Goal: Task Accomplishment & Management: Manage account settings

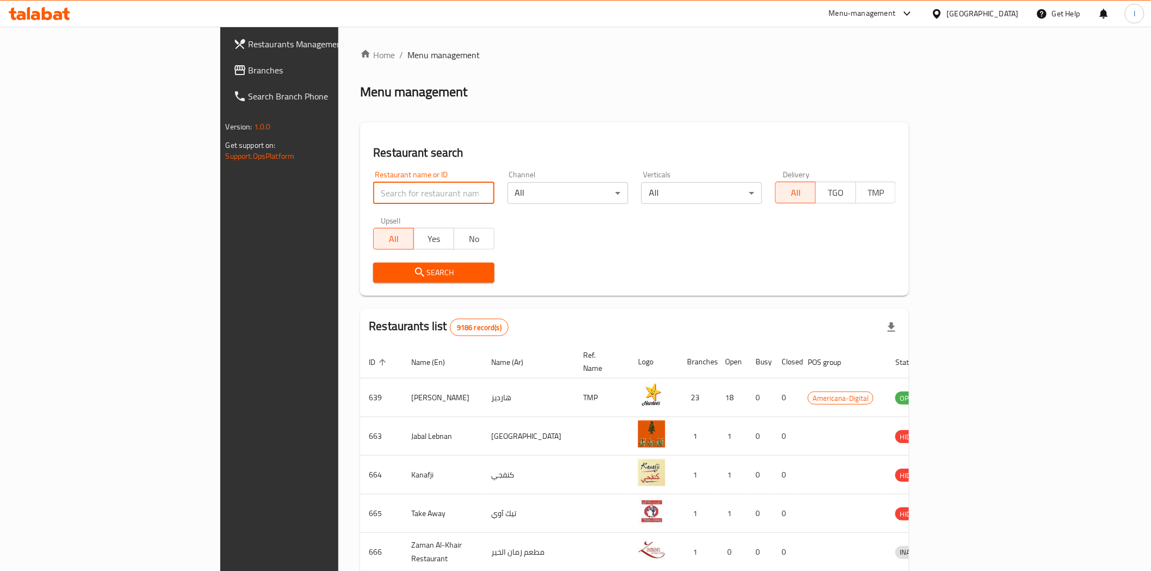
click at [373, 194] on input "search" at bounding box center [433, 193] width 121 height 22
paste input "692949"
type input "692949"
click at [406, 267] on span "Search" at bounding box center [433, 273] width 103 height 14
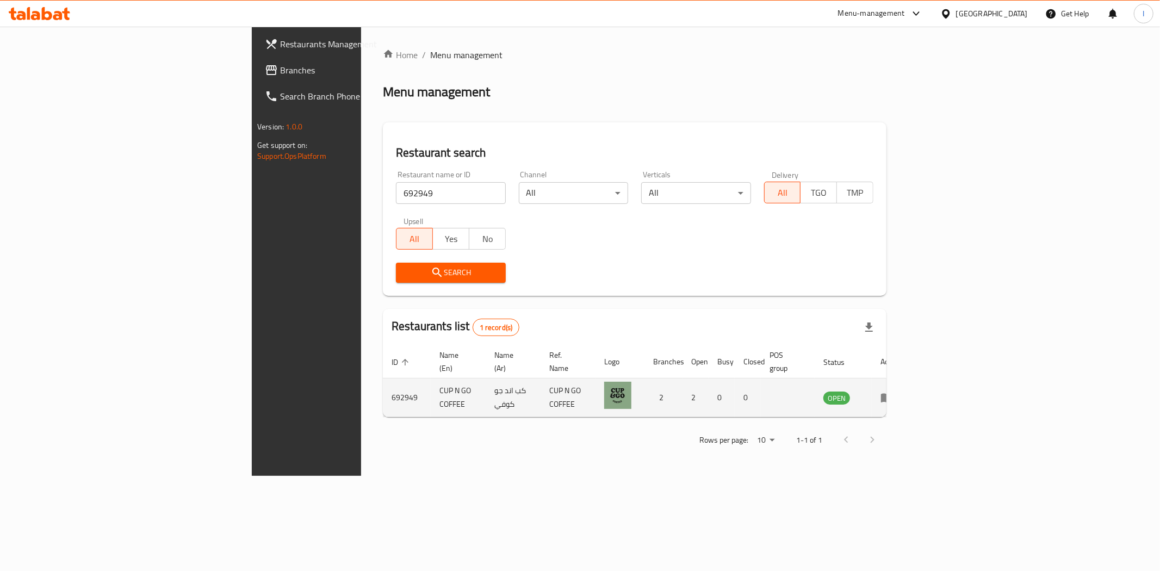
click at [893, 391] on icon "enhanced table" at bounding box center [886, 397] width 13 height 13
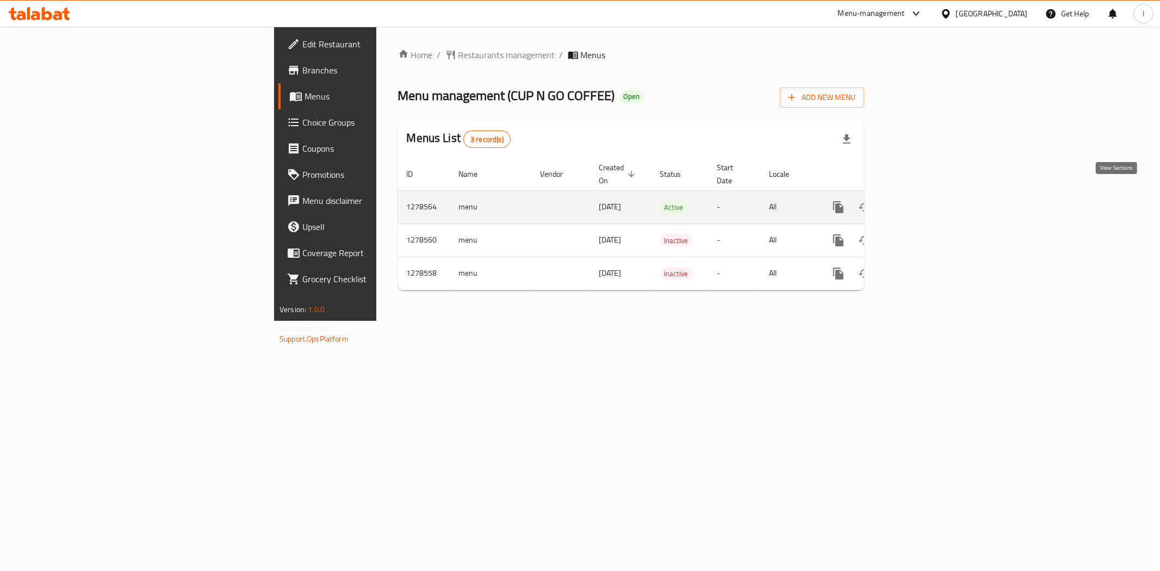
click at [923, 201] on icon "enhanced table" at bounding box center [916, 207] width 13 height 13
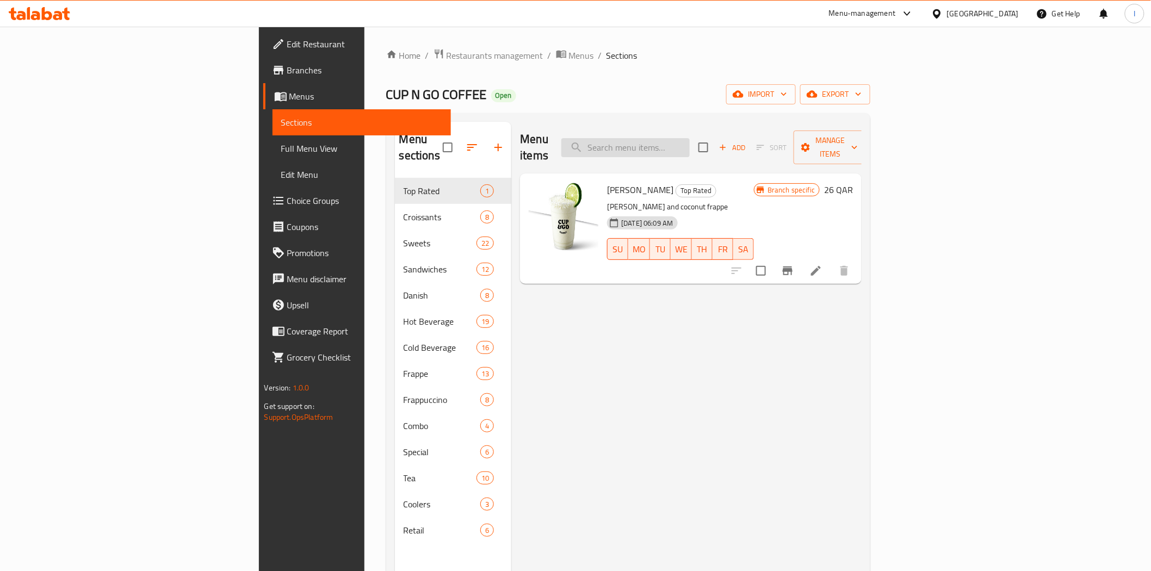
click at [689, 144] on input "search" at bounding box center [625, 147] width 128 height 19
paste input "Iced Spanish Latte"
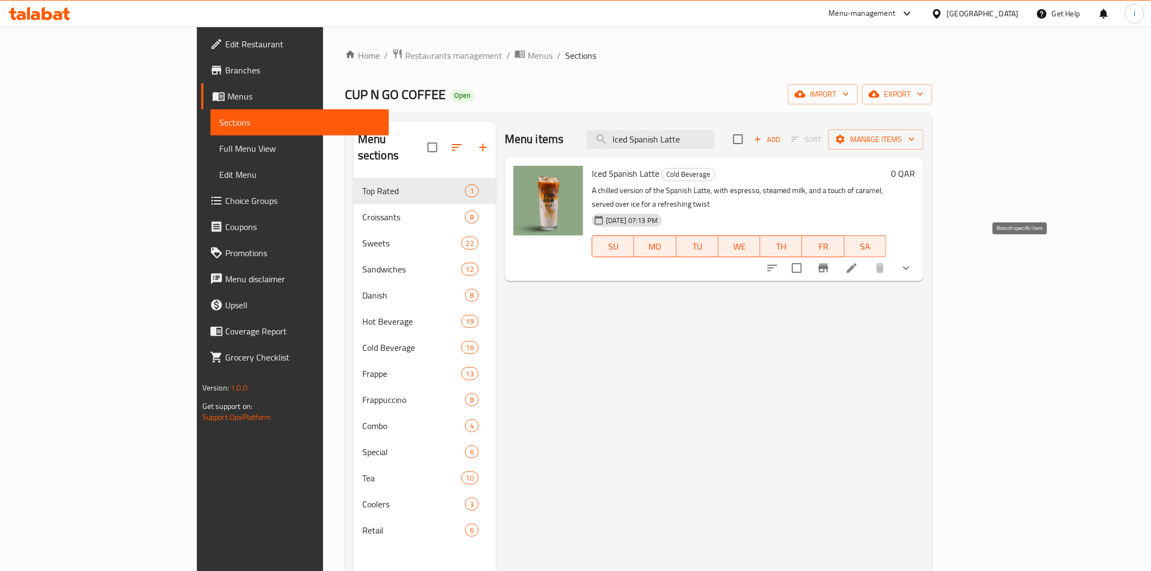
type input "Iced Spanish Latte"
click at [830, 262] on icon "Branch-specific-item" at bounding box center [823, 268] width 13 height 13
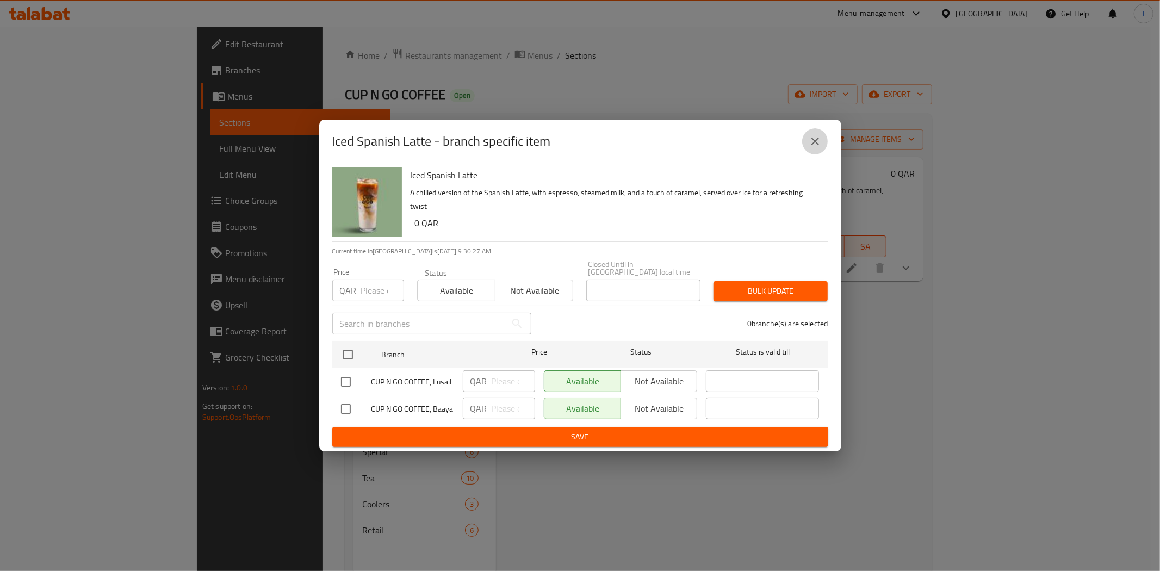
click at [820, 147] on icon "close" at bounding box center [815, 141] width 13 height 13
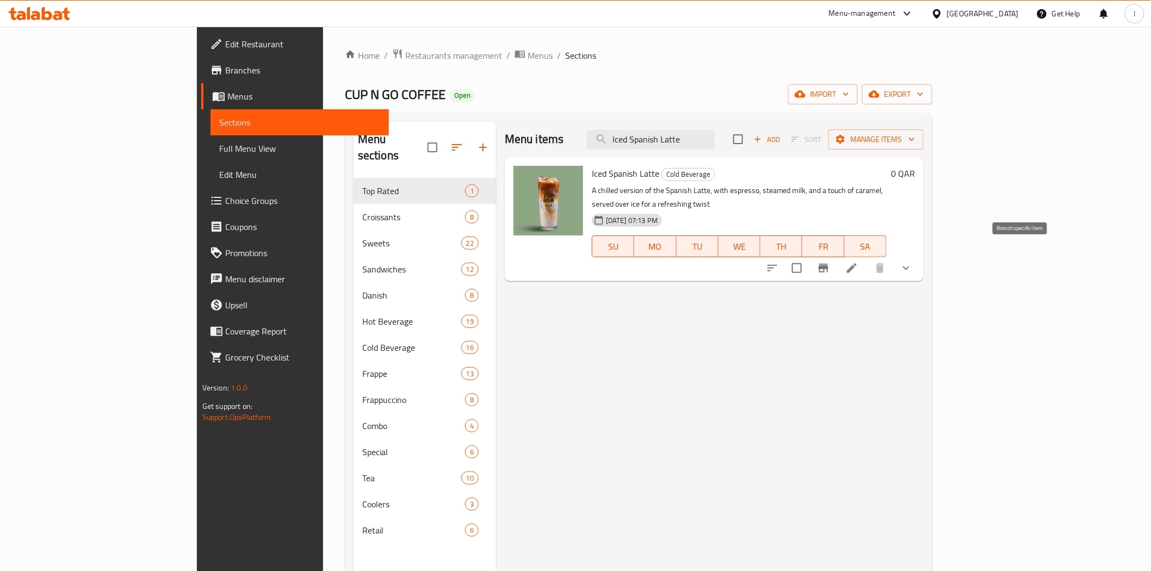
click at [830, 262] on icon "Branch-specific-item" at bounding box center [823, 268] width 13 height 13
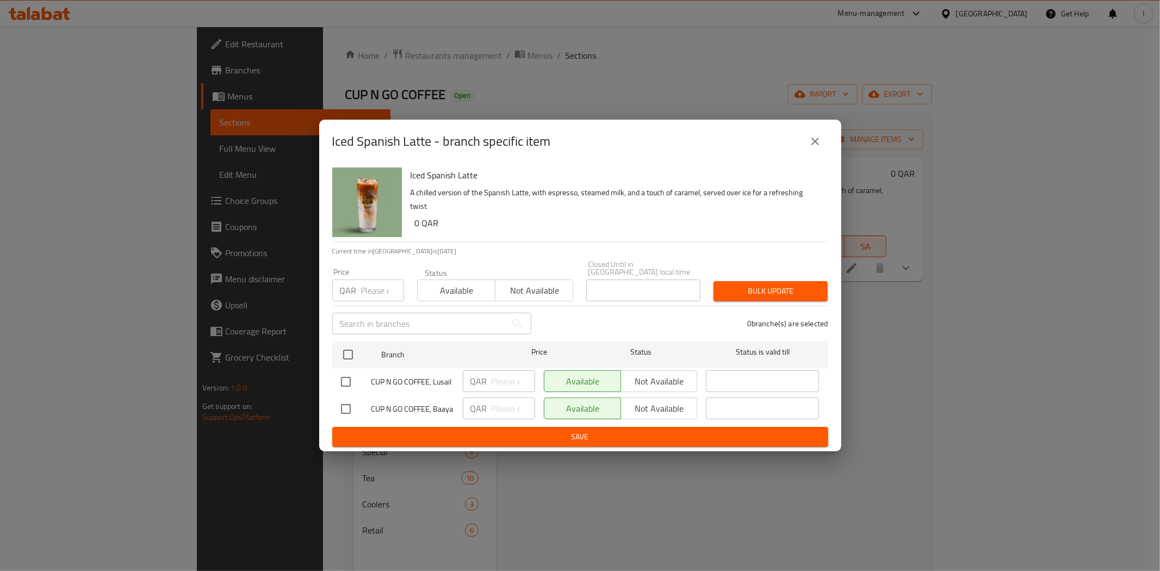
click at [738, 69] on div "Iced Spanish Latte - branch specific item Iced Spanish Latte A chilled version …" at bounding box center [580, 285] width 1160 height 571
click at [812, 144] on icon "close" at bounding box center [815, 141] width 13 height 13
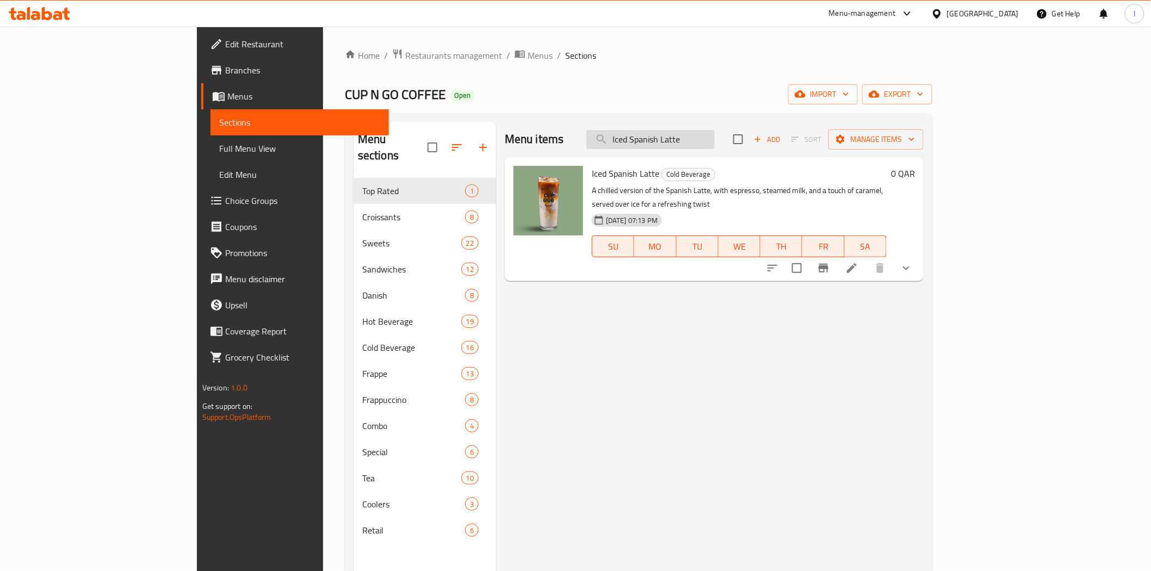
click at [704, 140] on input "Iced Spanish Latte" at bounding box center [650, 139] width 128 height 19
paste input "search"
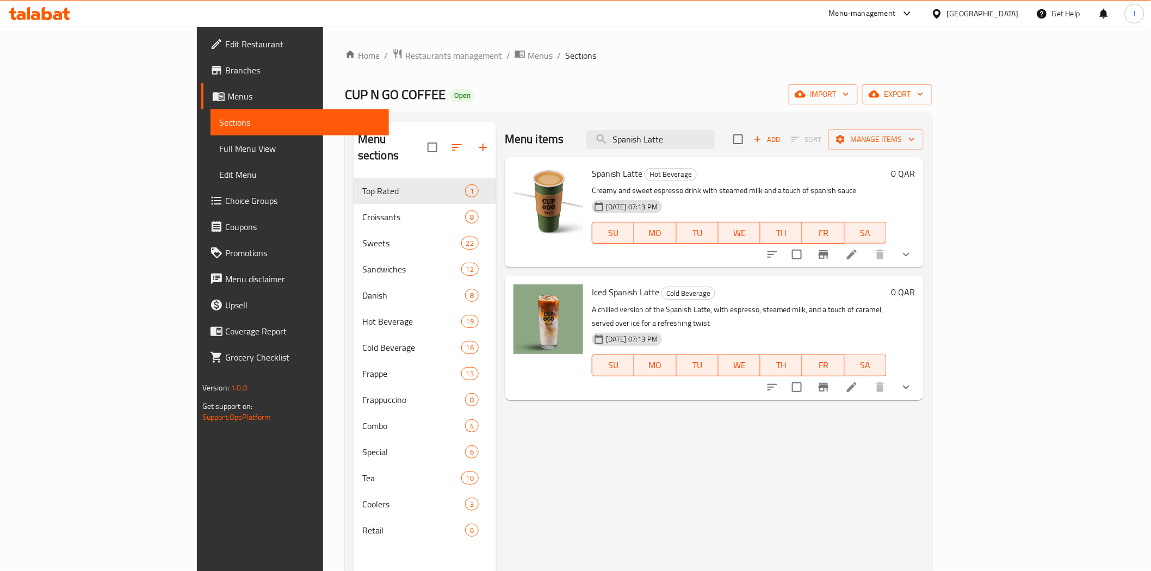
type input "Spanish Latte"
click at [828, 257] on icon "Branch-specific-item" at bounding box center [823, 254] width 10 height 9
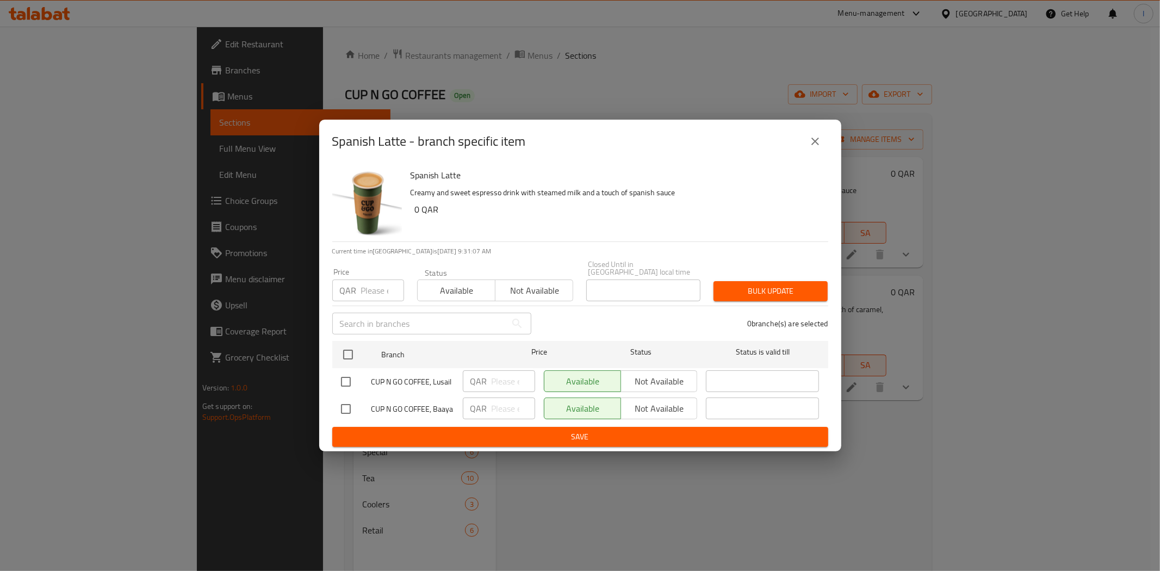
click at [810, 148] on icon "close" at bounding box center [815, 141] width 13 height 13
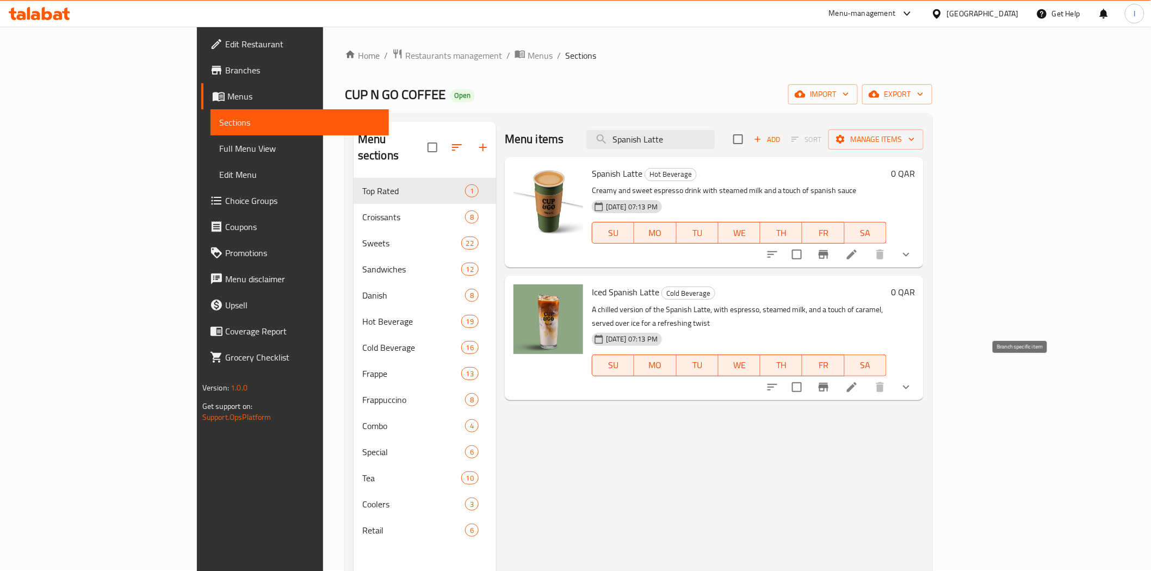
click at [830, 381] on icon "Branch-specific-item" at bounding box center [823, 387] width 13 height 13
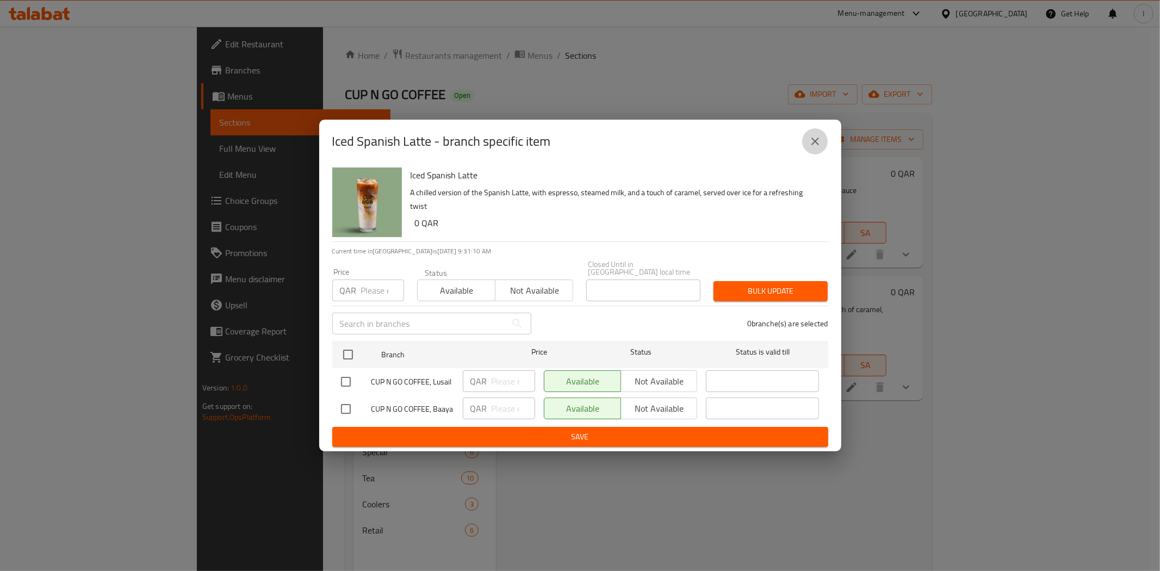
click at [816, 147] on icon "close" at bounding box center [815, 141] width 13 height 13
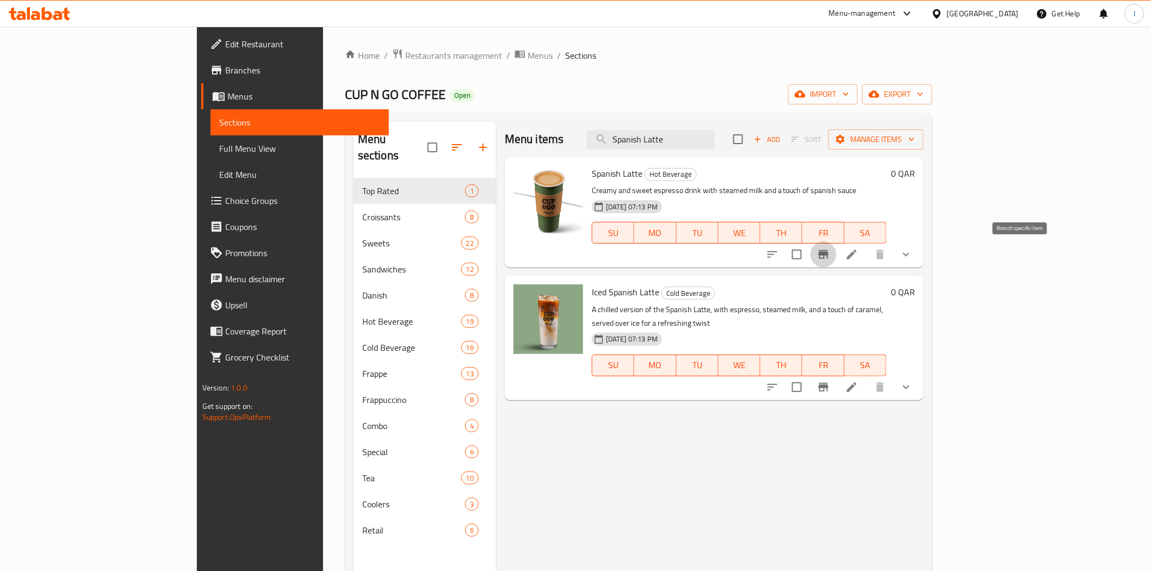
click at [828, 254] on icon "Branch-specific-item" at bounding box center [823, 254] width 10 height 9
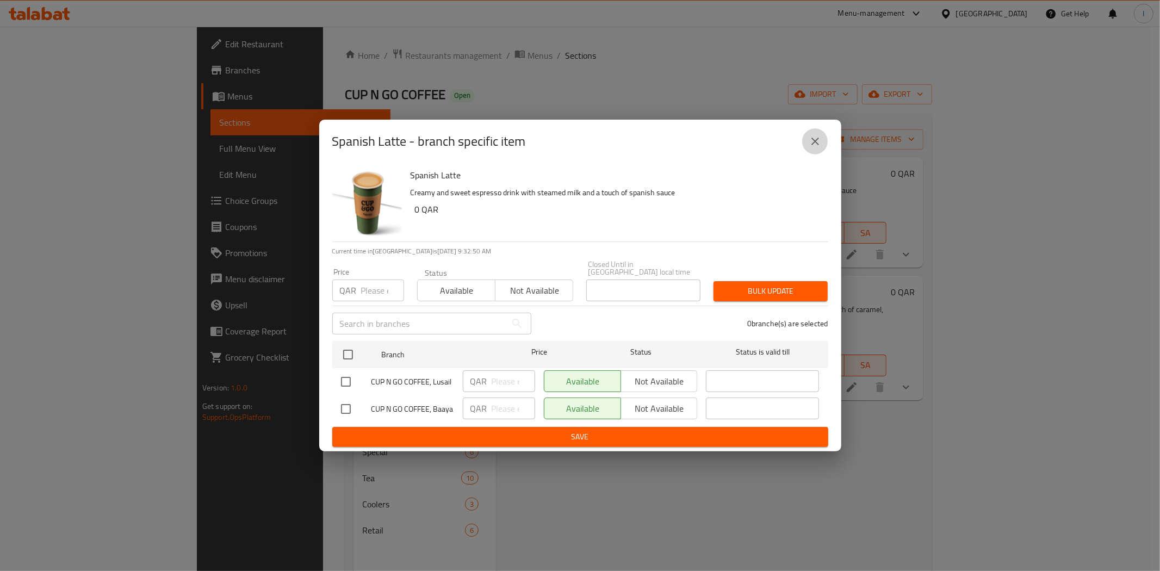
click at [820, 144] on icon "close" at bounding box center [815, 141] width 13 height 13
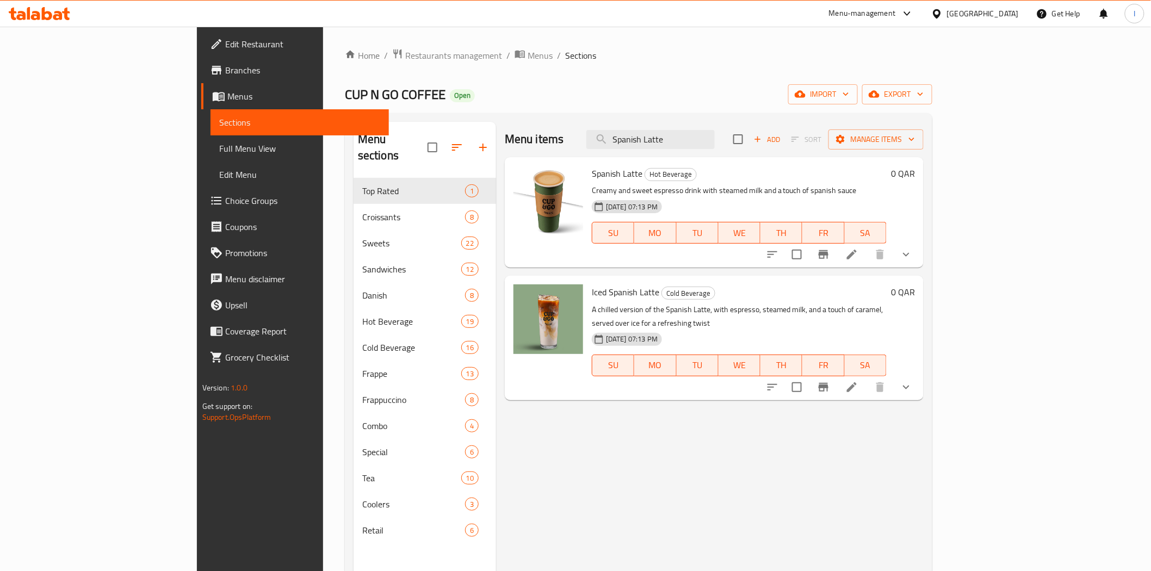
click at [828, 383] on icon "Branch-specific-item" at bounding box center [823, 387] width 10 height 9
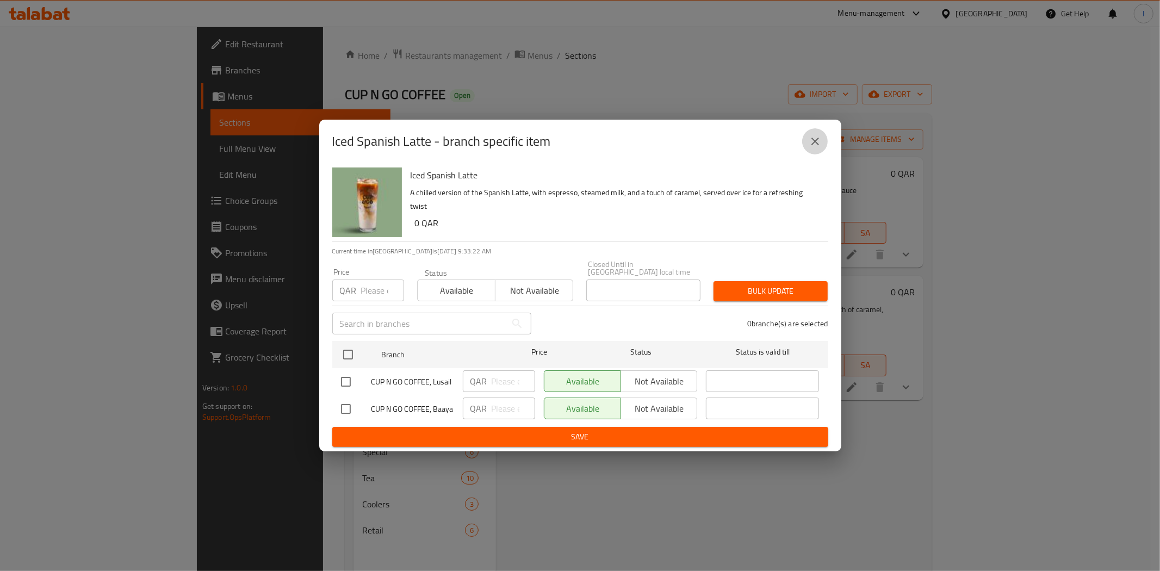
click at [814, 145] on icon "close" at bounding box center [815, 142] width 8 height 8
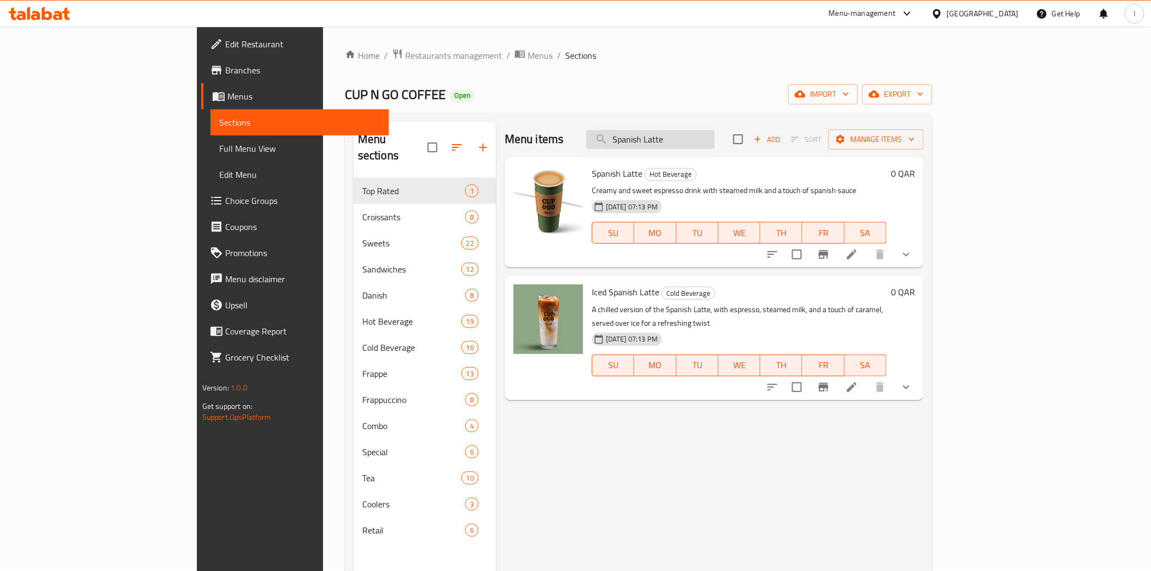
click at [714, 131] on input "Spanish Latte" at bounding box center [650, 139] width 128 height 19
paste input "Iced Matcha"
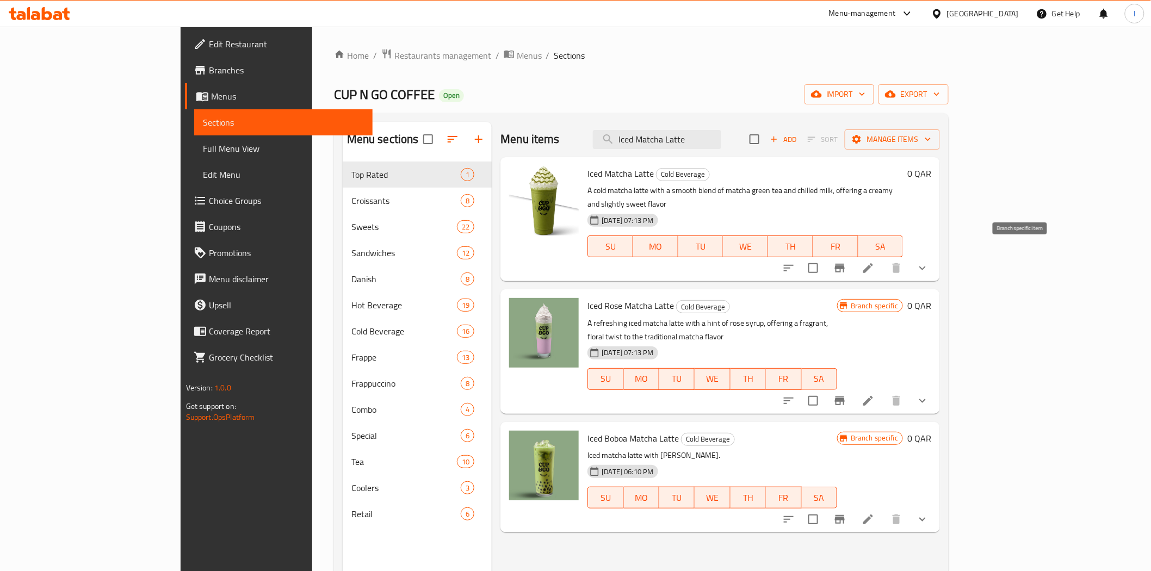
type input "Iced Matcha Latte"
click at [844, 264] on icon "Branch-specific-item" at bounding box center [840, 268] width 10 height 9
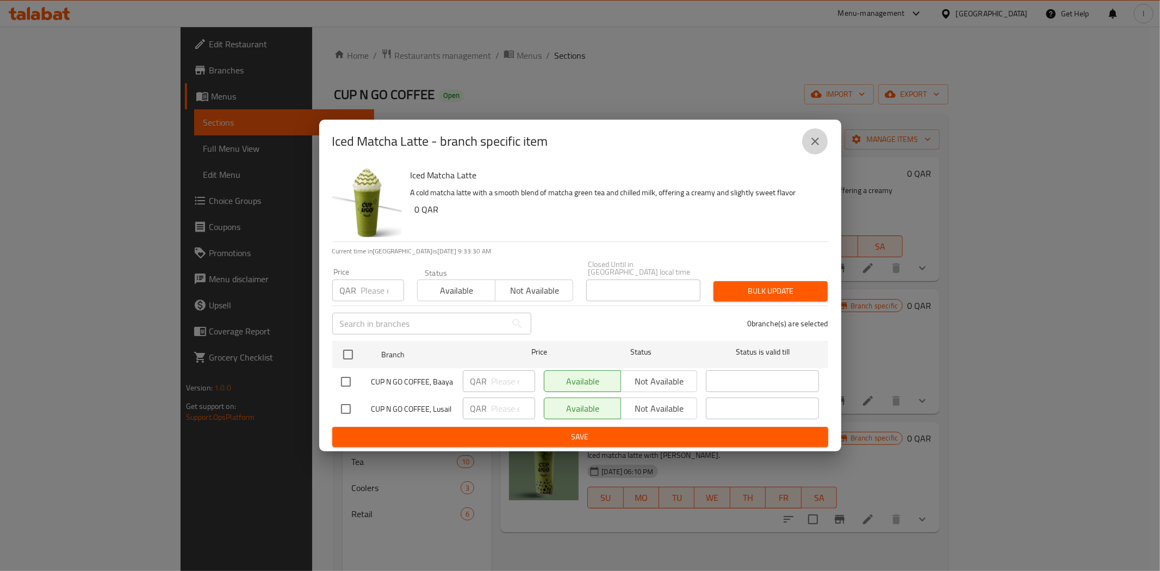
click at [806, 150] on button "close" at bounding box center [815, 141] width 26 height 26
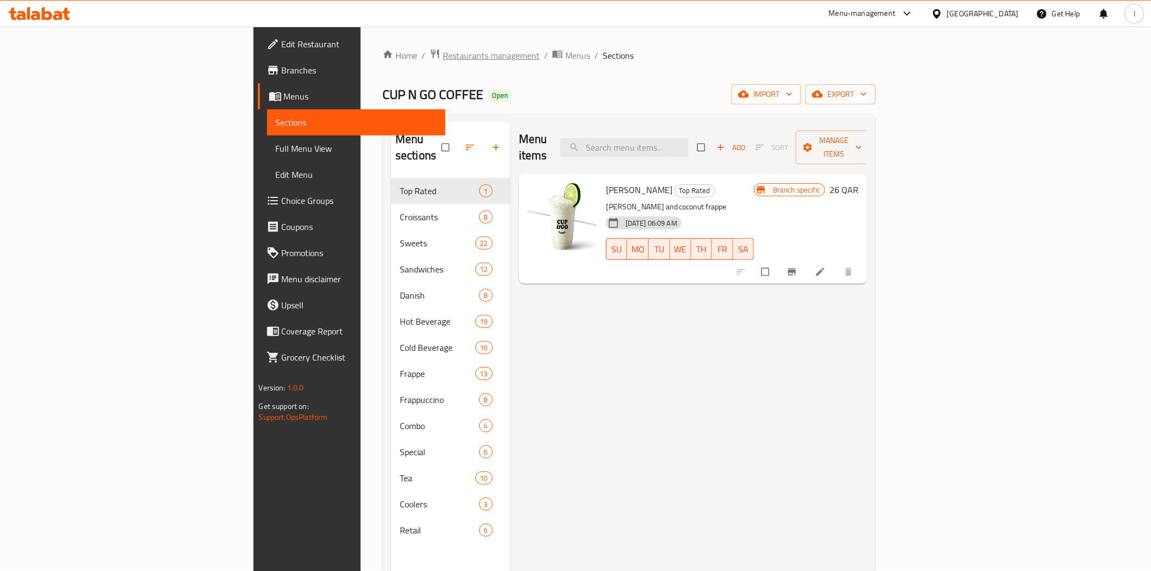
click at [443, 53] on span "Restaurants management" at bounding box center [491, 55] width 97 height 13
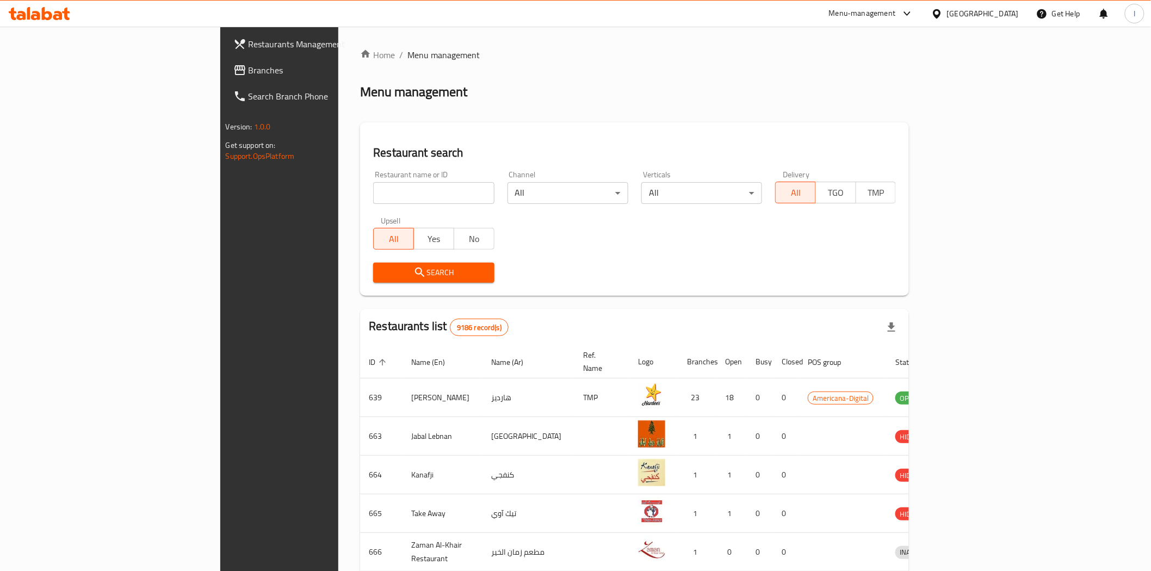
click at [373, 192] on input "search" at bounding box center [433, 193] width 121 height 22
type input "opera p"
click at [382, 269] on span "Search" at bounding box center [433, 273] width 103 height 14
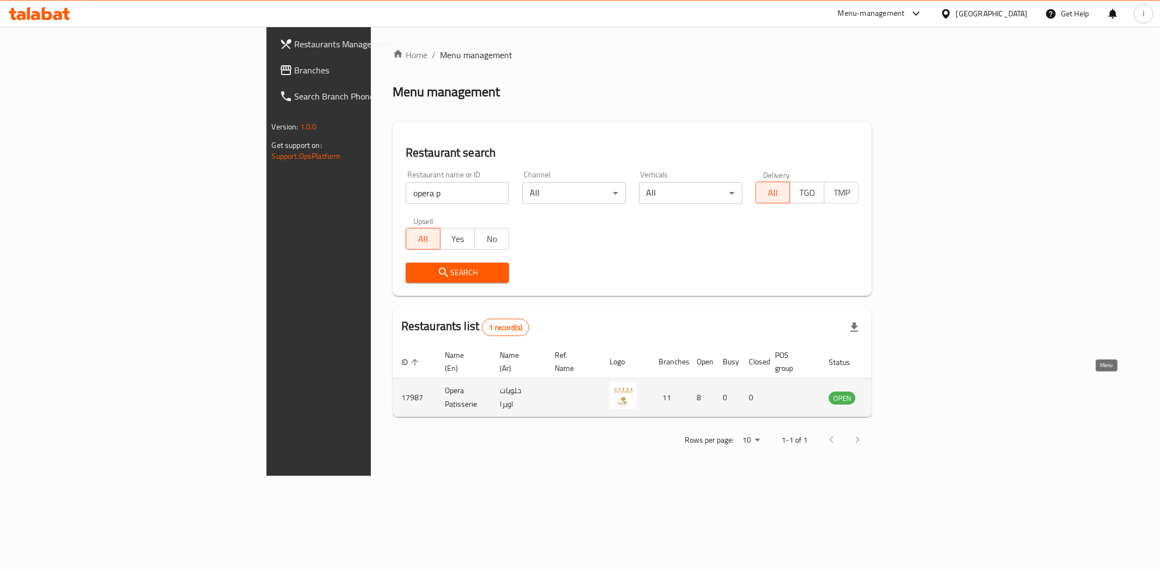
click at [898, 394] on icon "enhanced table" at bounding box center [892, 398] width 12 height 9
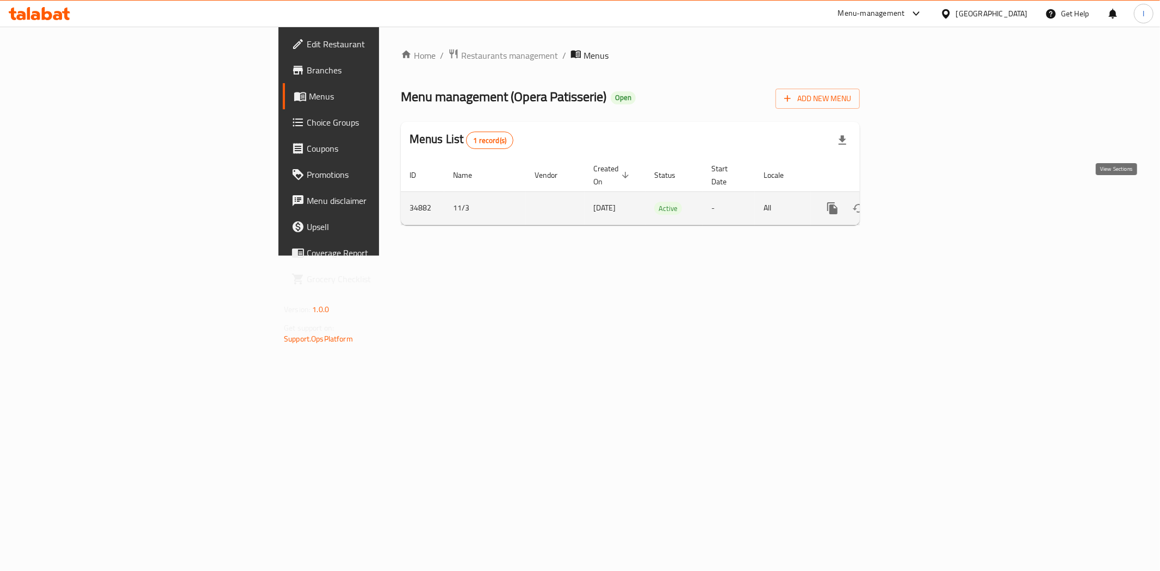
click at [917, 202] on icon "enhanced table" at bounding box center [910, 208] width 13 height 13
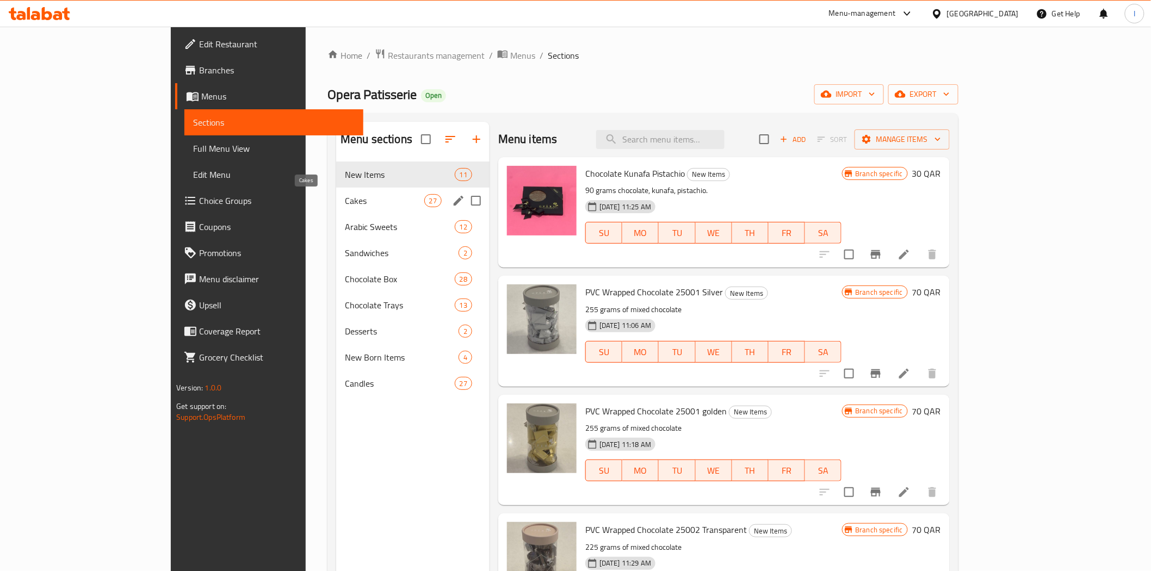
click at [345, 198] on span "Cakes" at bounding box center [384, 200] width 79 height 13
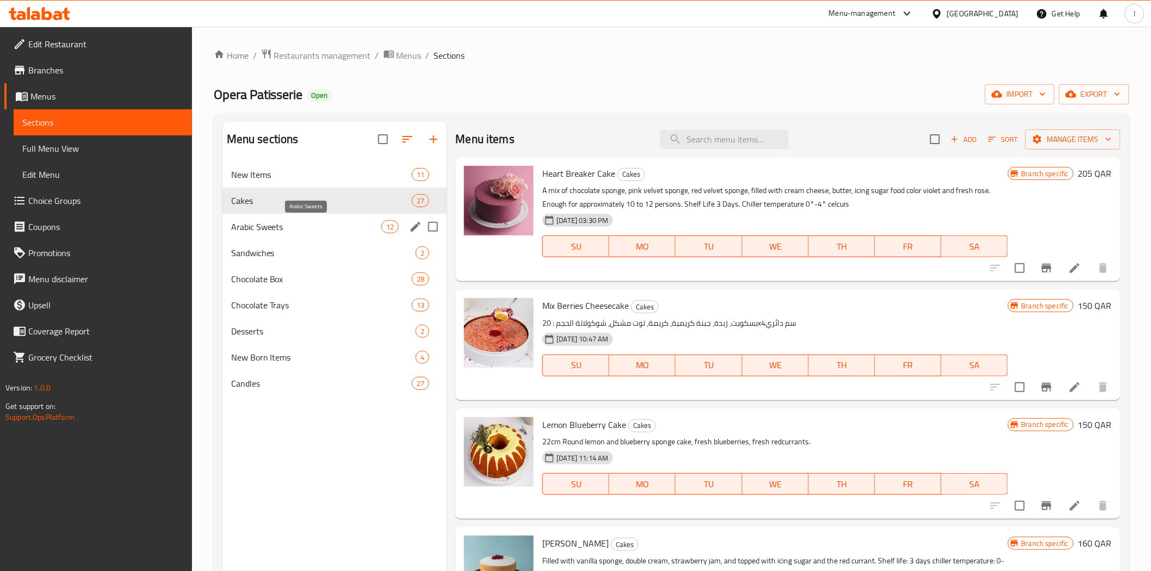
click at [278, 227] on span "Arabic Sweets" at bounding box center [306, 226] width 151 height 13
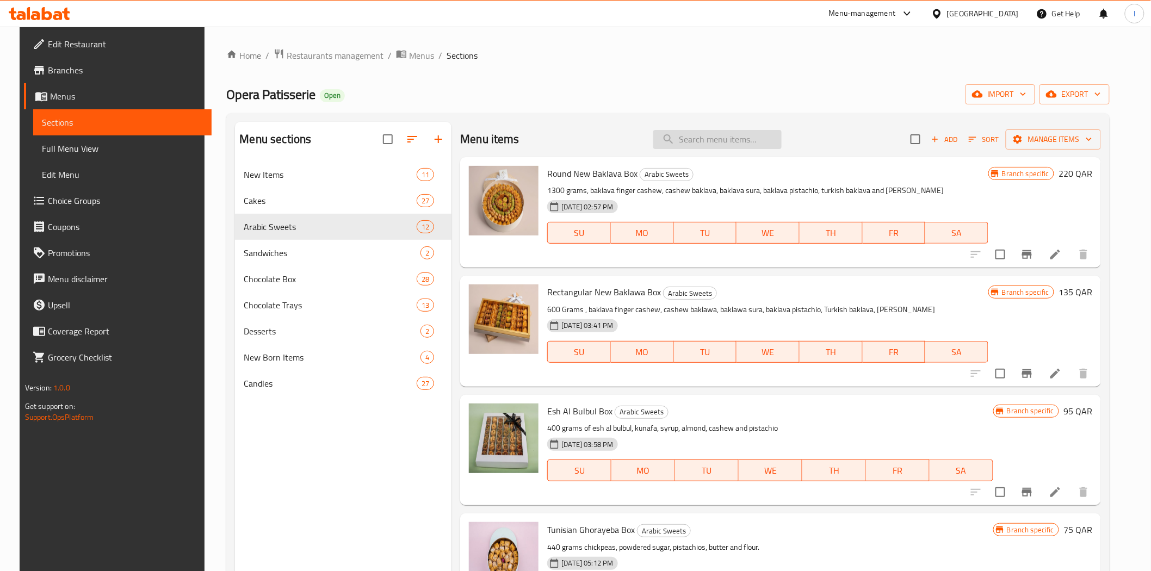
click at [735, 139] on input "search" at bounding box center [717, 139] width 128 height 19
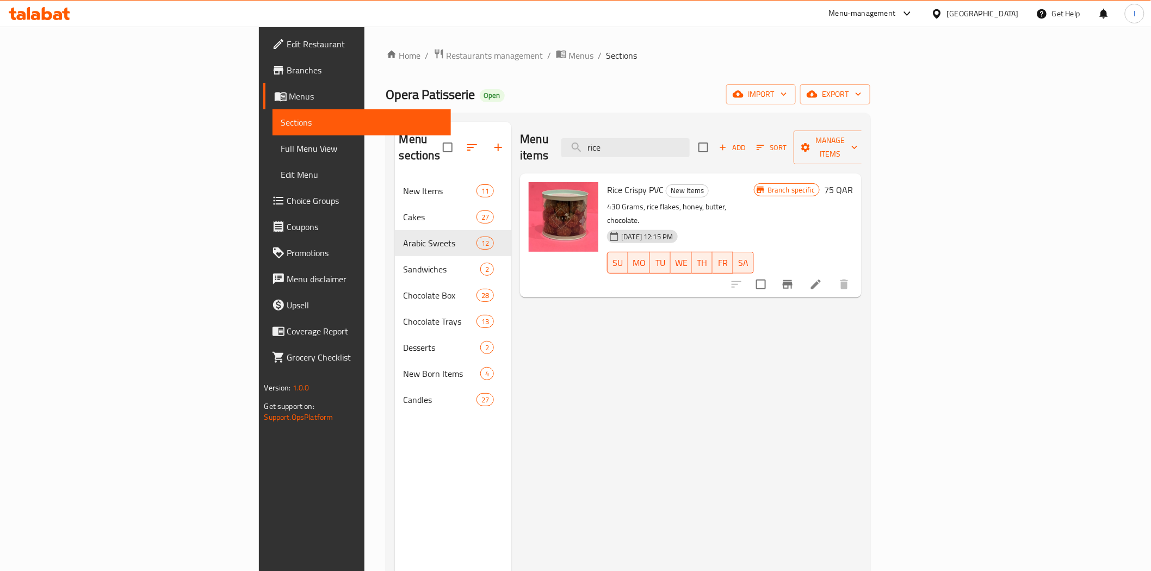
type input "rice"
click at [822, 278] on icon at bounding box center [815, 284] width 13 height 13
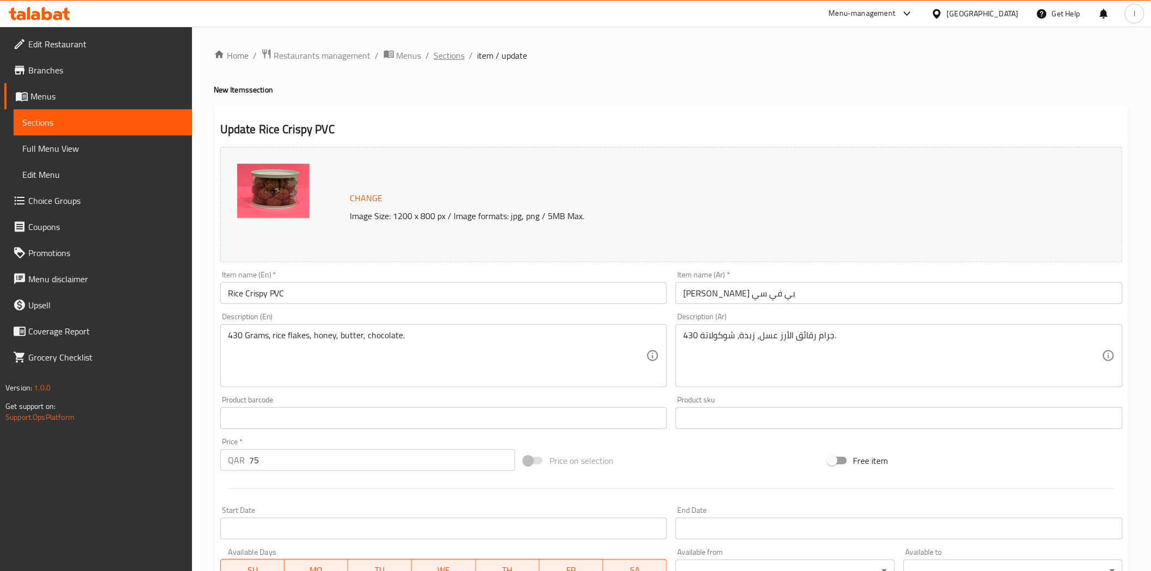
click at [455, 56] on span "Sections" at bounding box center [449, 55] width 31 height 13
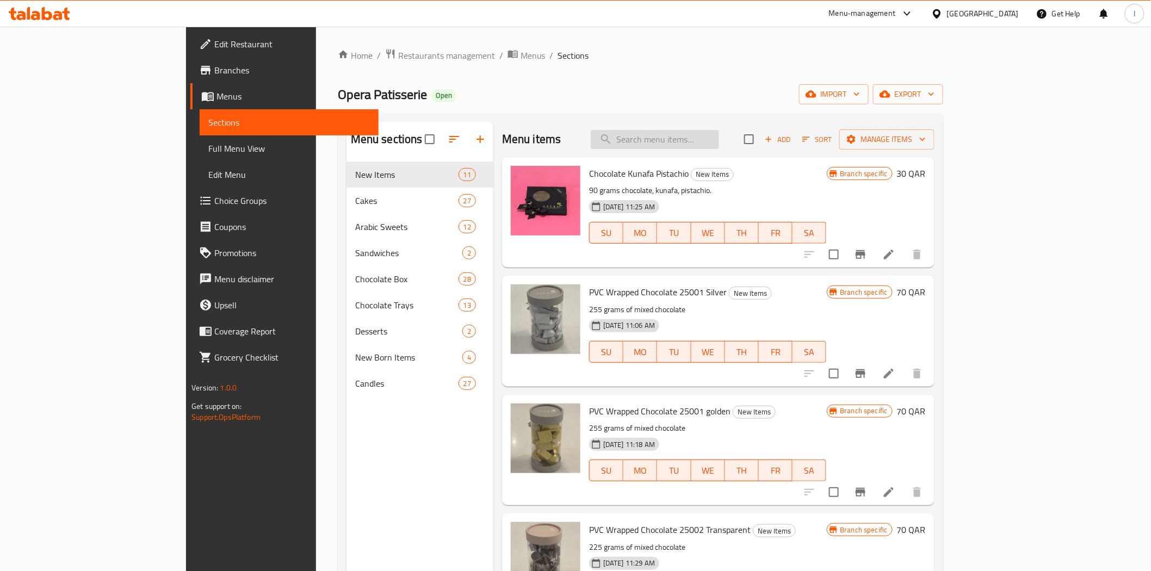
click at [719, 140] on input "search" at bounding box center [655, 139] width 128 height 19
click at [765, 72] on div "Home / Restaurants management / Menus / Sections Opera Patisserie Open import e…" at bounding box center [640, 374] width 605 height 653
click at [398, 59] on span "Restaurants management" at bounding box center [446, 55] width 97 height 13
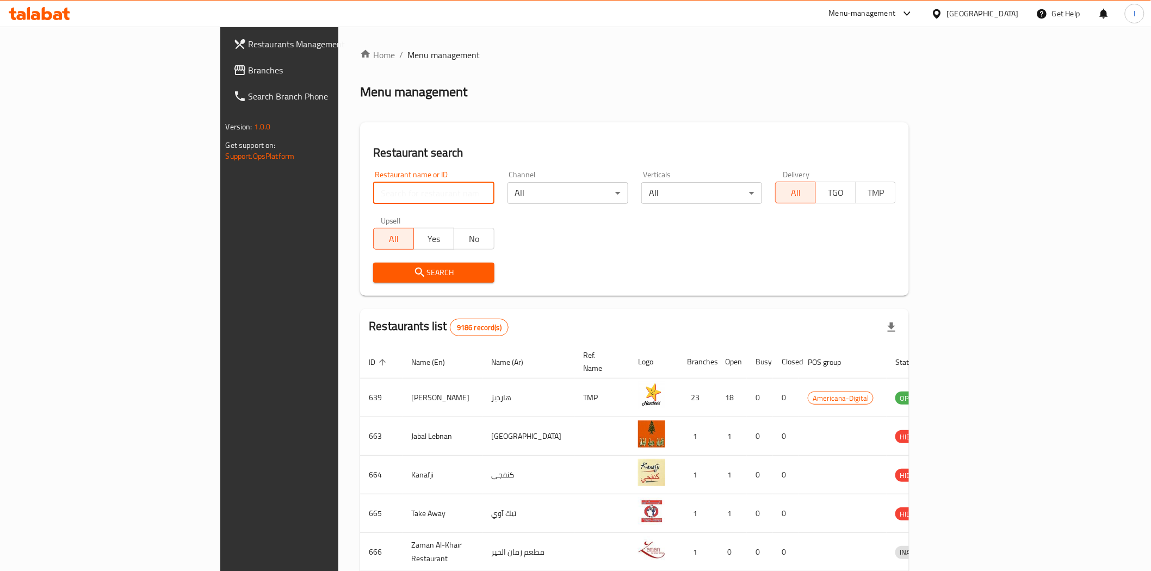
drag, startPoint x: 303, startPoint y: 184, endPoint x: 294, endPoint y: 193, distance: 12.7
click at [373, 184] on input "search" at bounding box center [433, 193] width 121 height 22
type input "Jollibee"
click at [428, 278] on span "Search" at bounding box center [433, 273] width 103 height 14
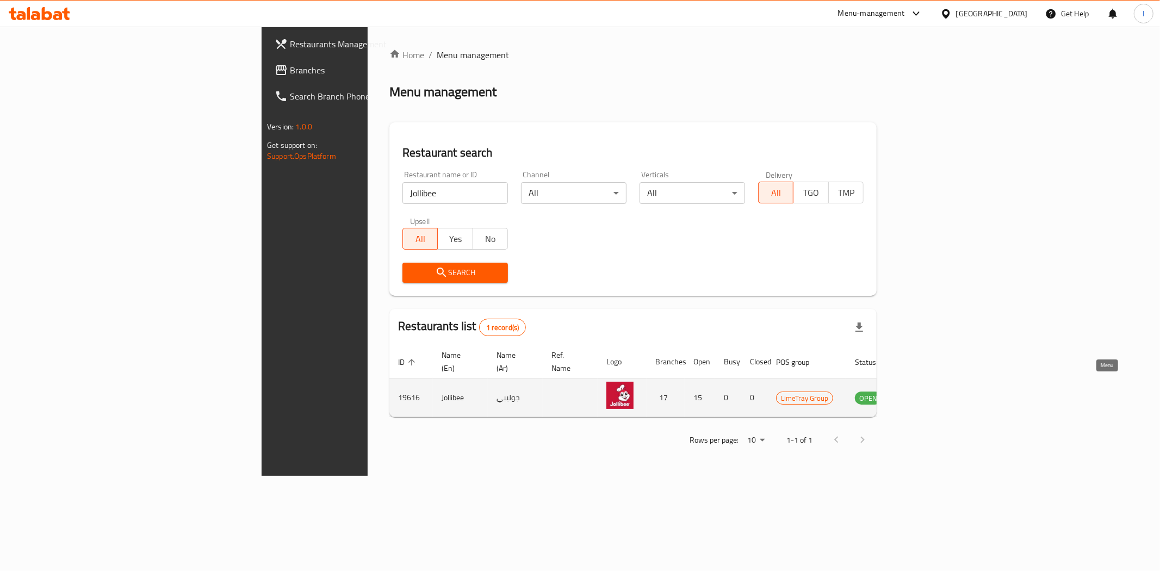
click at [924, 394] on icon "enhanced table" at bounding box center [918, 398] width 12 height 9
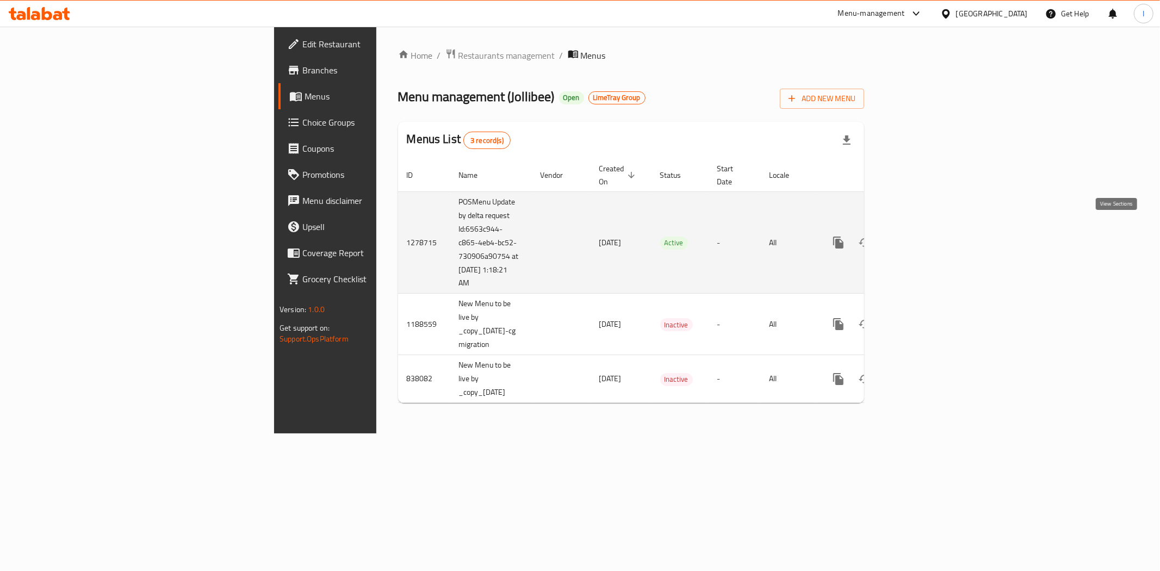
click at [923, 236] on icon "enhanced table" at bounding box center [916, 242] width 13 height 13
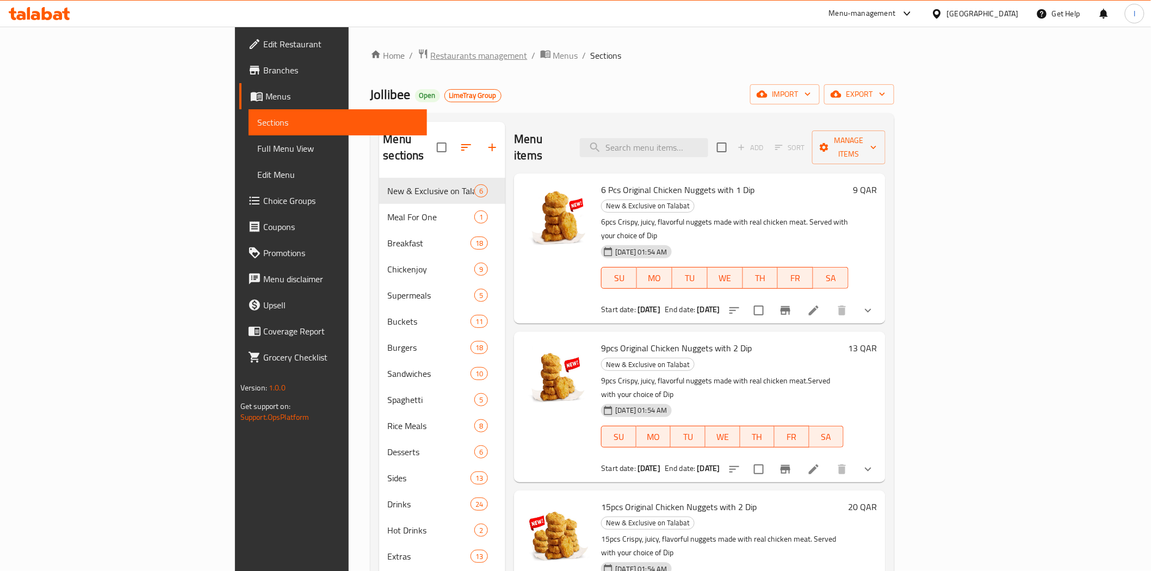
click at [431, 57] on span "Restaurants management" at bounding box center [479, 55] width 97 height 13
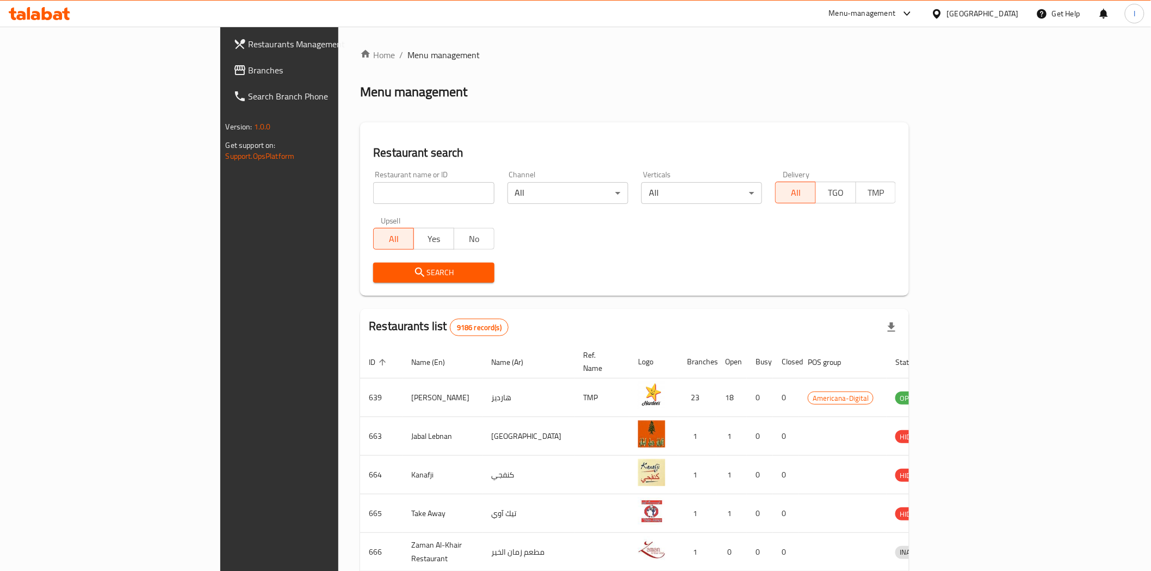
click at [373, 192] on input "search" at bounding box center [433, 193] width 121 height 22
paste input "CUP N GO COFFEE"
type input "CUP N GO COFFEE"
click at [382, 270] on span "Search" at bounding box center [433, 273] width 103 height 14
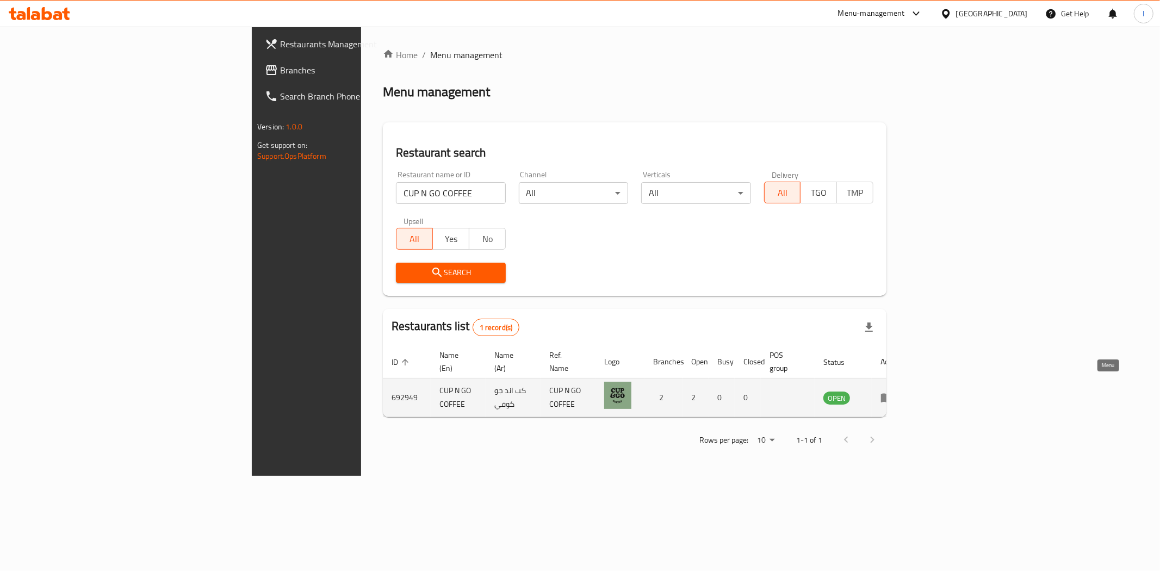
click at [893, 394] on icon "enhanced table" at bounding box center [887, 398] width 12 height 9
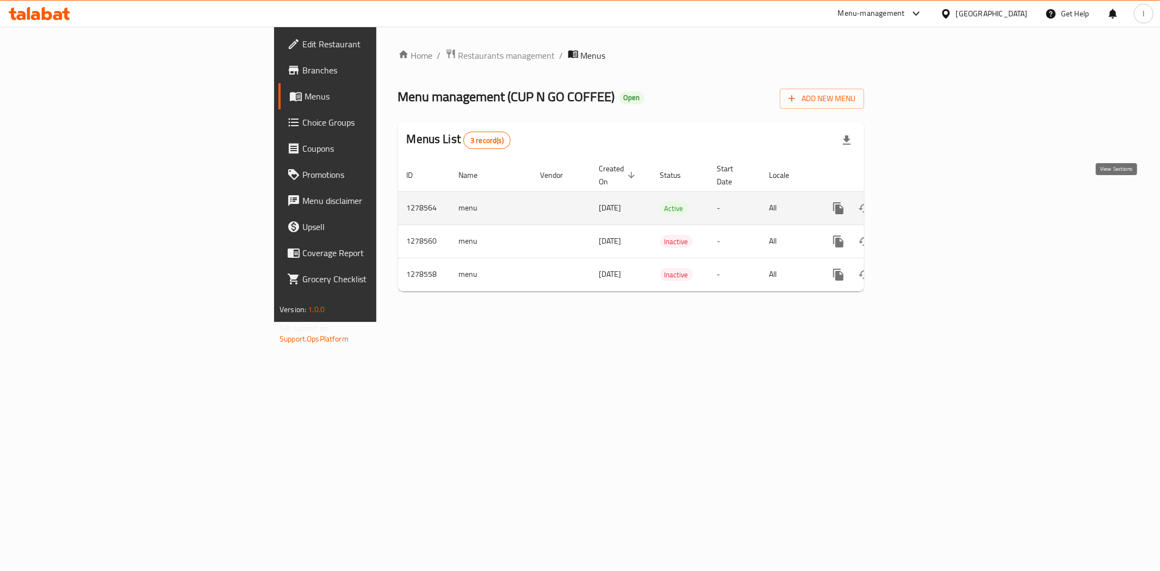
click at [923, 202] on icon "enhanced table" at bounding box center [916, 208] width 13 height 13
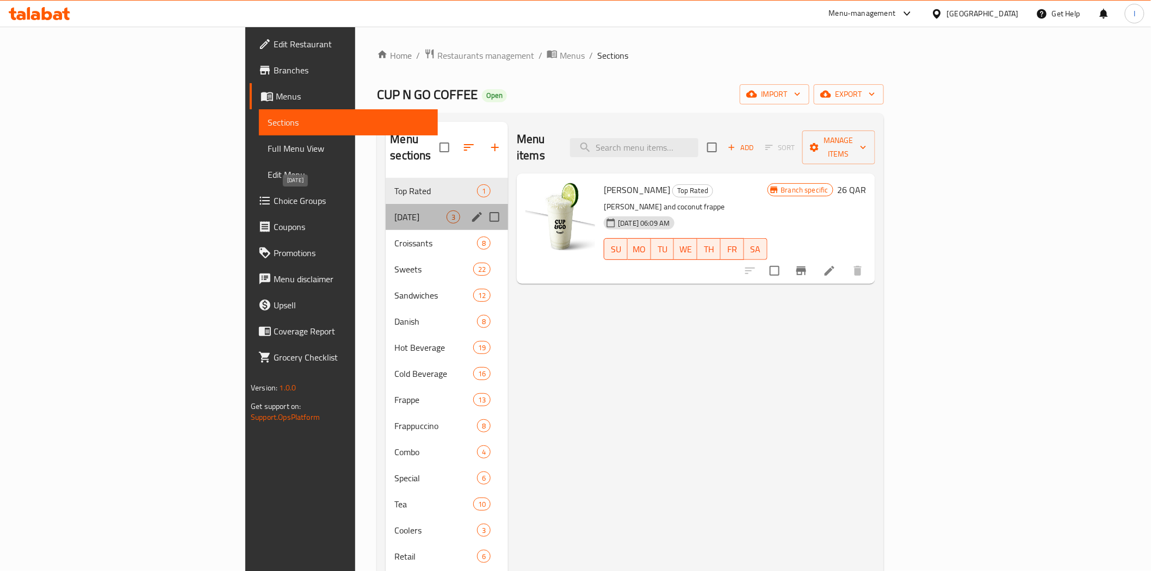
click at [394, 210] on span "[DATE]" at bounding box center [420, 216] width 52 height 13
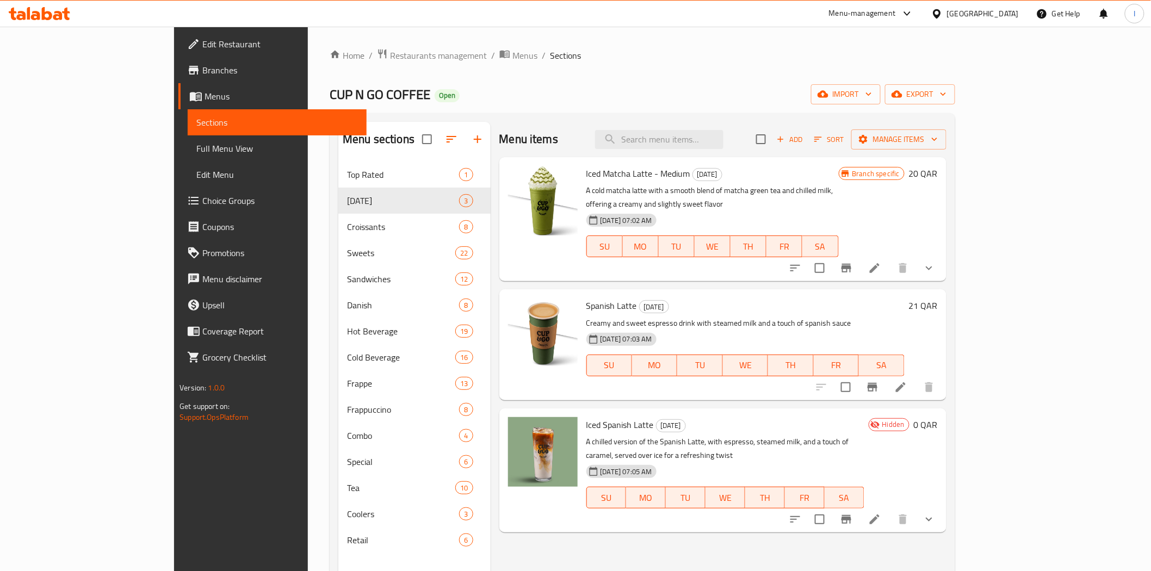
click at [586, 171] on span "Iced Matcha Latte - Medium" at bounding box center [638, 173] width 104 height 16
copy h6 "Iced Matcha Latte - Medium"
click at [586, 297] on span "Spanish Latte" at bounding box center [611, 305] width 51 height 16
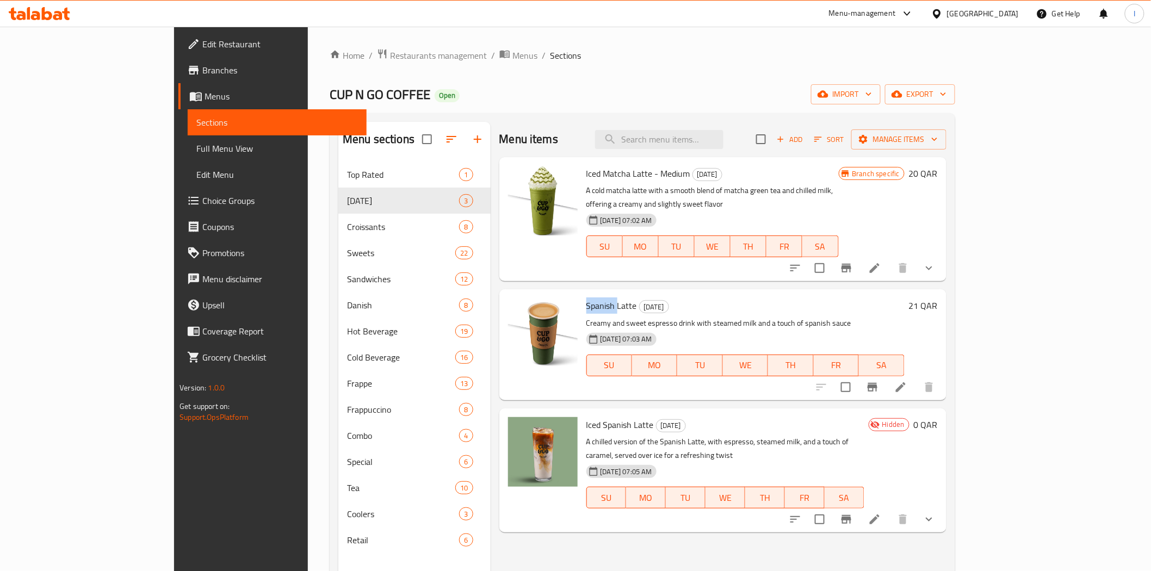
click at [586, 297] on span "Spanish Latte" at bounding box center [611, 305] width 51 height 16
copy h6 "Spanish Latte"
click at [586, 417] on span "Iced Spanish Latte" at bounding box center [619, 425] width 67 height 16
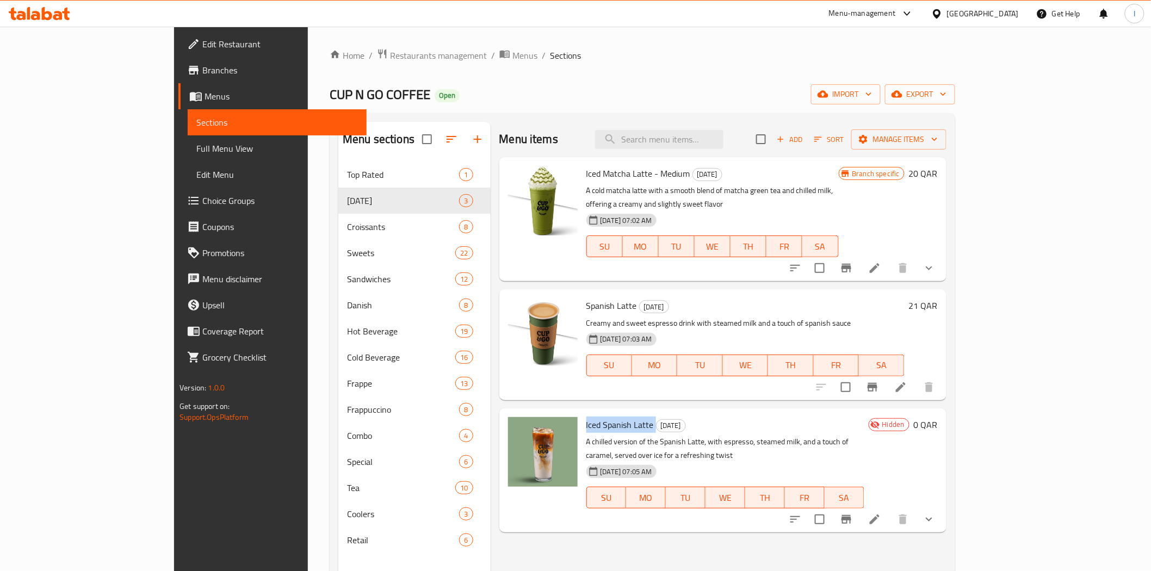
click at [586, 417] on span "Iced Spanish Latte" at bounding box center [619, 425] width 67 height 16
copy h6 "Iced Spanish Latte"
click at [596, 72] on div "Home / Restaurants management / Menus / Sections CUP N GO COFFEE Open import ex…" at bounding box center [642, 374] width 625 height 653
click at [853, 513] on icon "Branch-specific-item" at bounding box center [846, 519] width 13 height 13
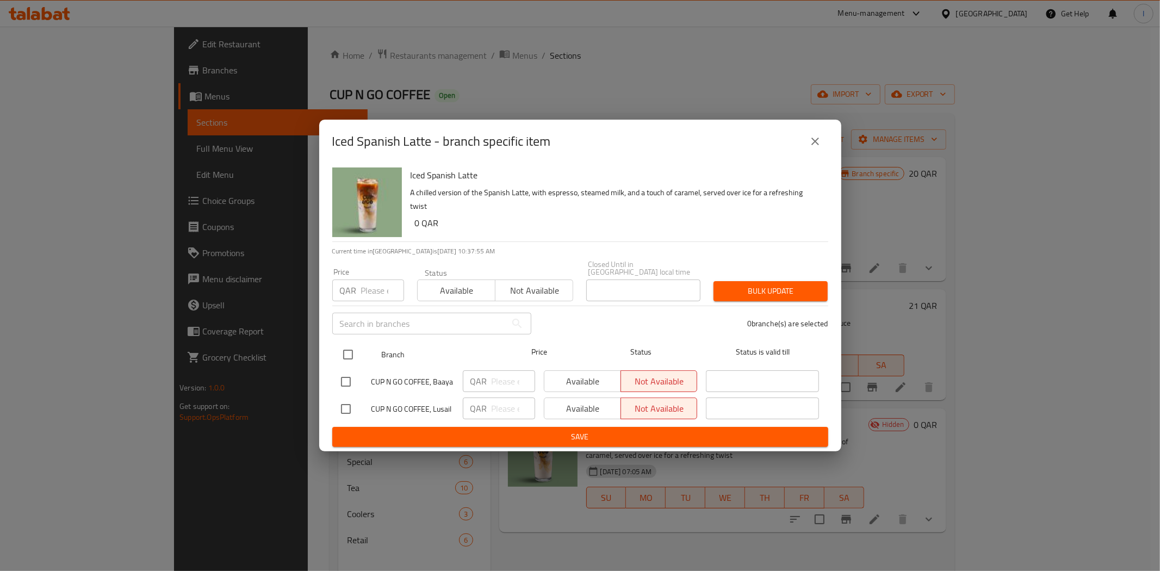
click at [350, 350] on input "checkbox" at bounding box center [348, 354] width 23 height 23
checkbox input "true"
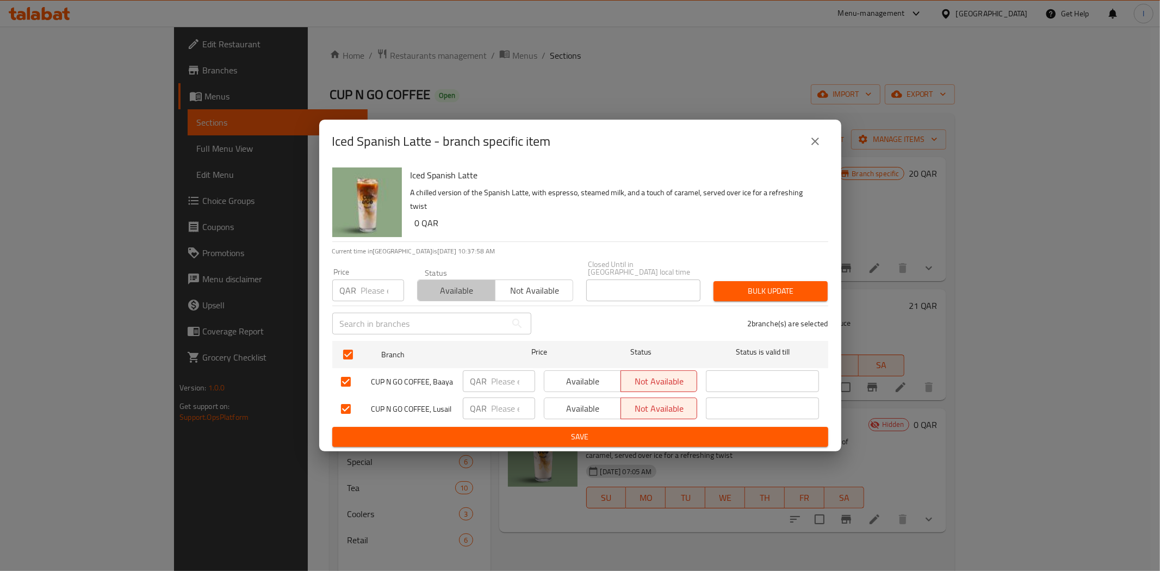
click at [449, 289] on span "Available" at bounding box center [456, 291] width 69 height 16
drag, startPoint x: 558, startPoint y: 377, endPoint x: 559, endPoint y: 394, distance: 16.9
click at [558, 377] on span "Available" at bounding box center [583, 382] width 68 height 16
click at [560, 401] on span "Available" at bounding box center [583, 409] width 68 height 16
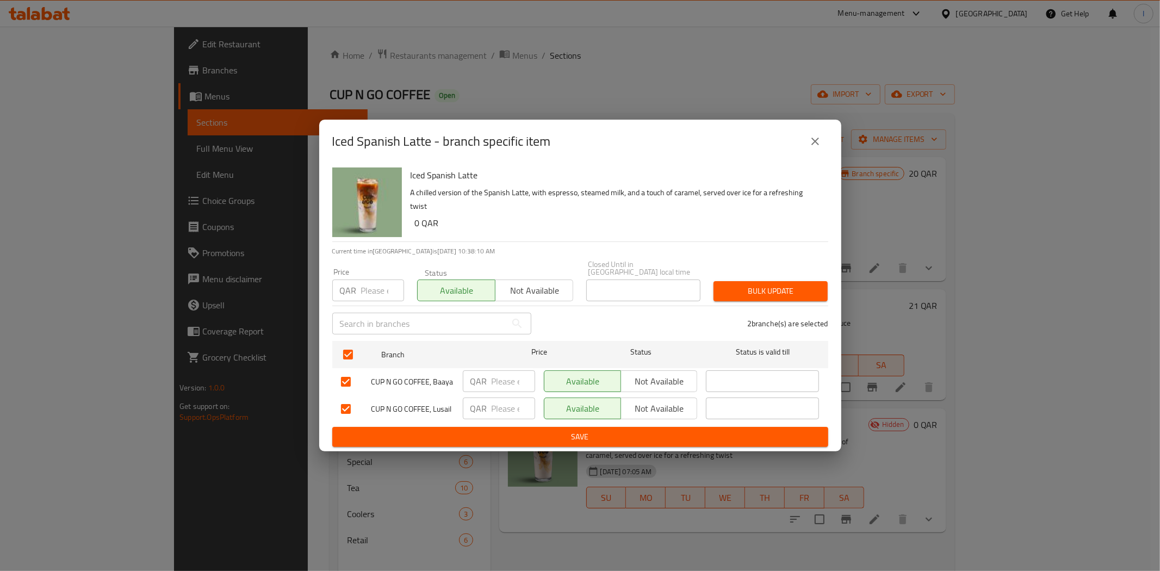
click at [809, 145] on icon "close" at bounding box center [815, 141] width 13 height 13
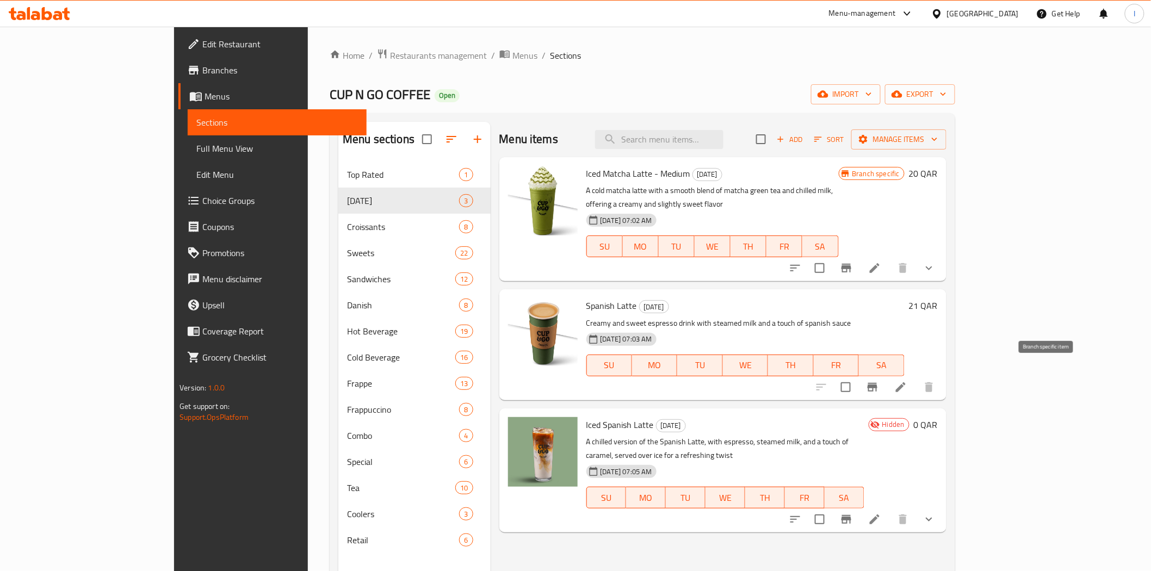
click at [877, 383] on icon "Branch-specific-item" at bounding box center [872, 387] width 10 height 9
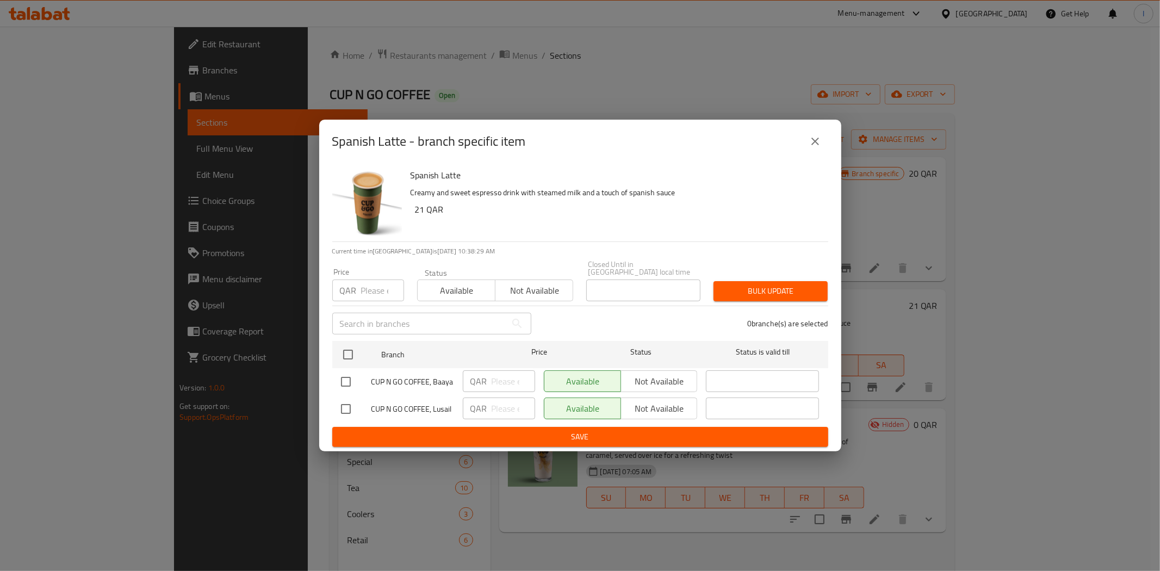
click at [815, 148] on icon "close" at bounding box center [815, 141] width 13 height 13
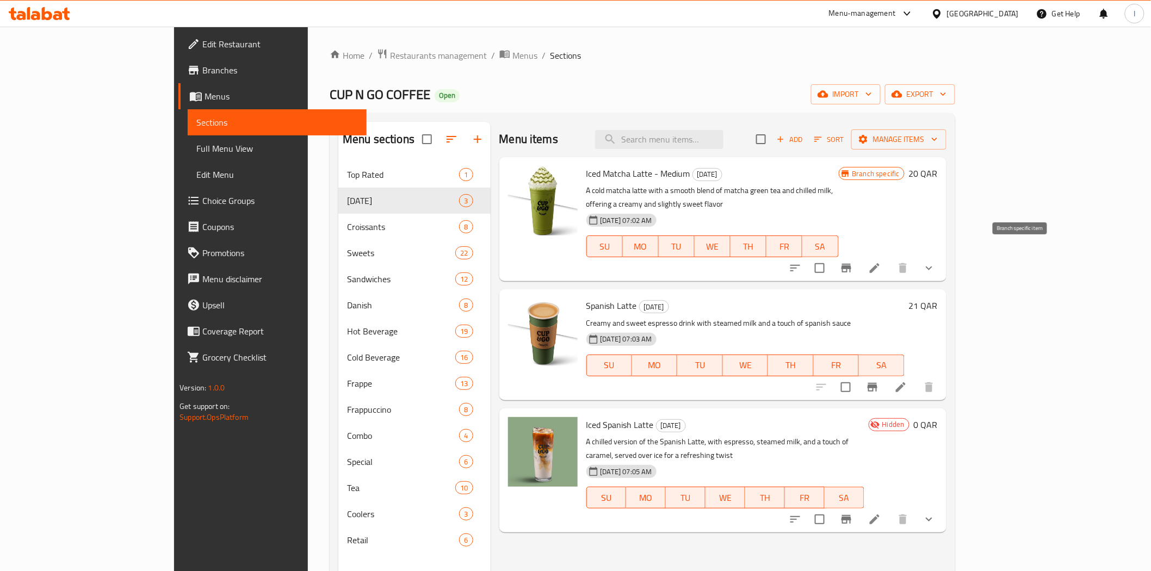
click at [851, 264] on icon "Branch-specific-item" at bounding box center [846, 268] width 10 height 9
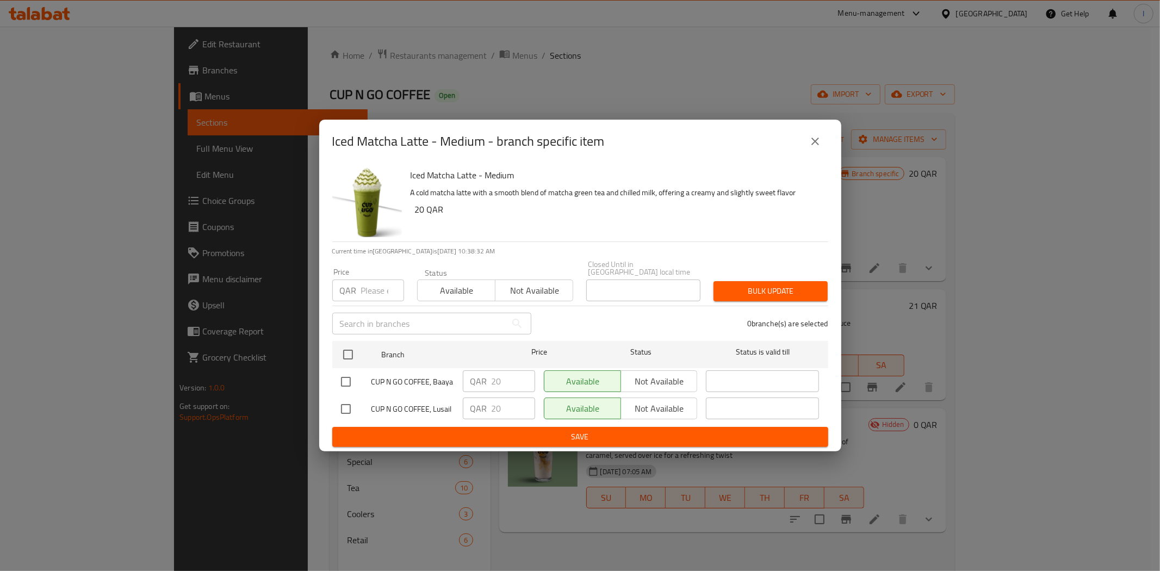
click at [720, 51] on div "Iced Matcha Latte - Medium - branch specific item Iced Matcha Latte - Medium A …" at bounding box center [580, 285] width 1160 height 571
click at [813, 145] on icon "close" at bounding box center [815, 142] width 8 height 8
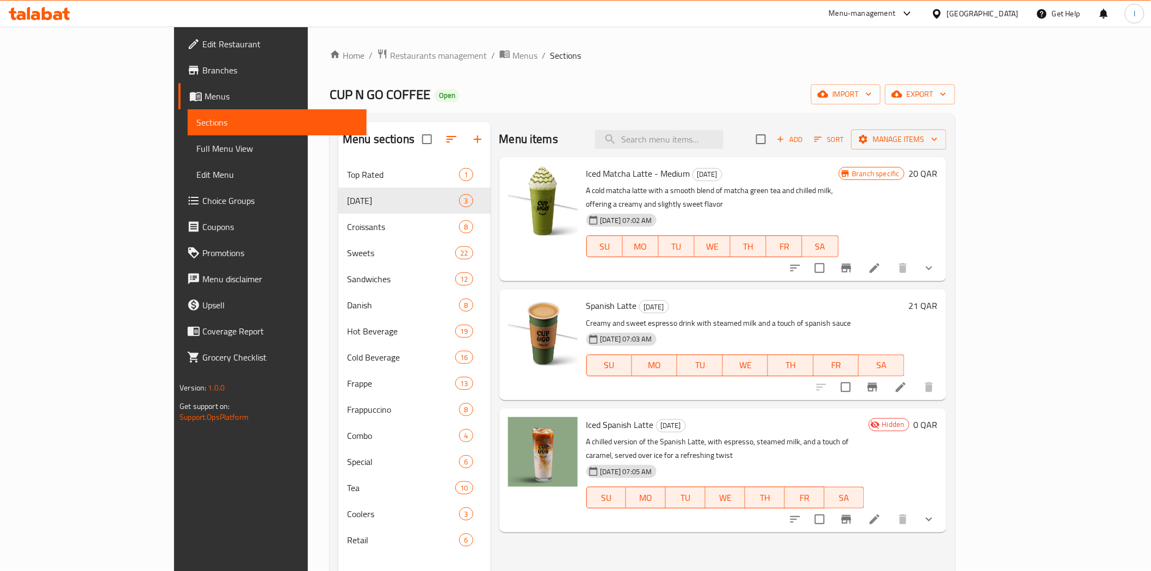
click at [881, 262] on icon at bounding box center [874, 268] width 13 height 13
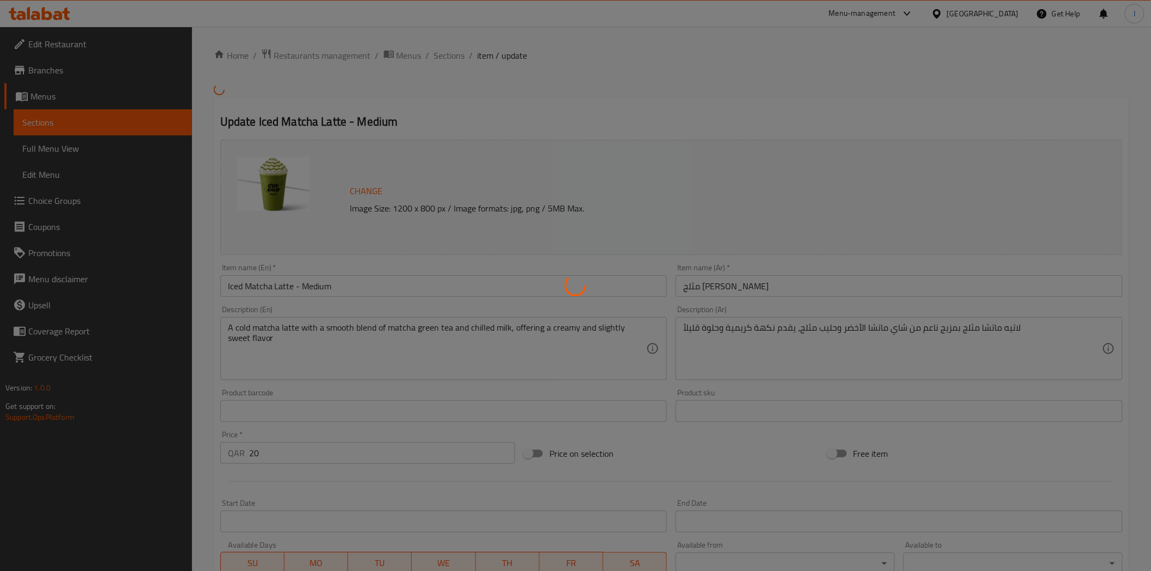
type input "إختيارك من:"
type input "0"
type input "1"
type input "إضافات"
type input "0"
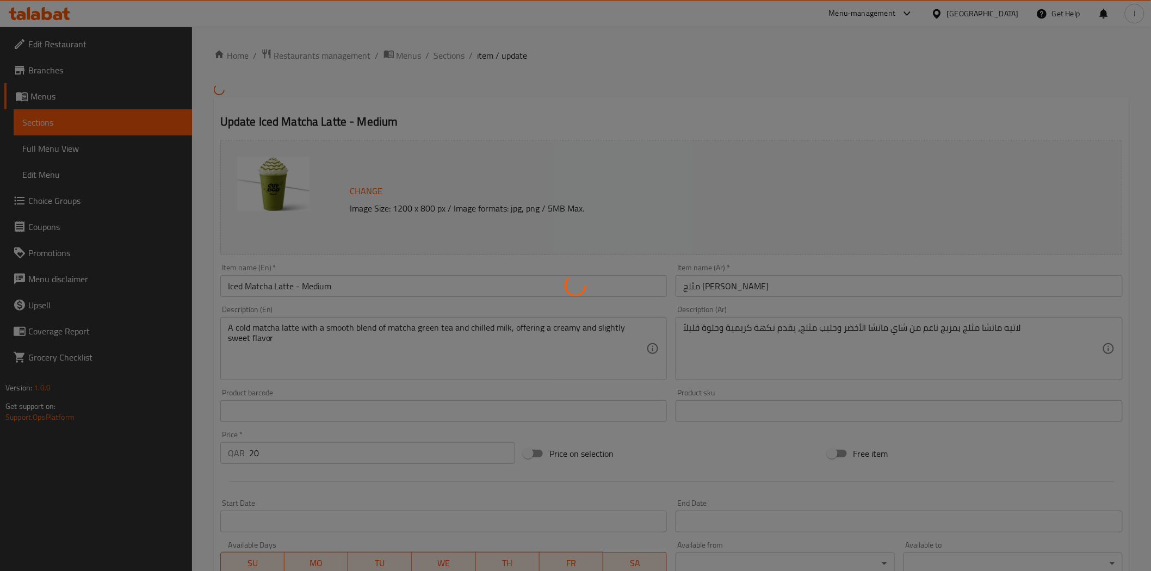
type input "15"
type input "خيارات حليب بديلة"
type input "0"
type input "4"
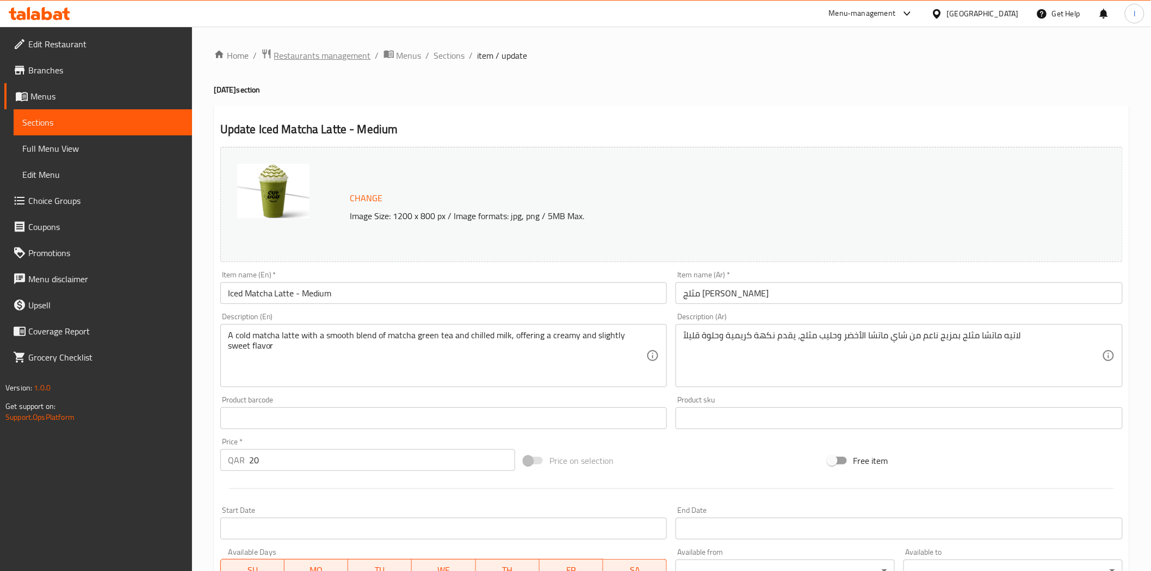
click at [321, 53] on span "Restaurants management" at bounding box center [322, 55] width 97 height 13
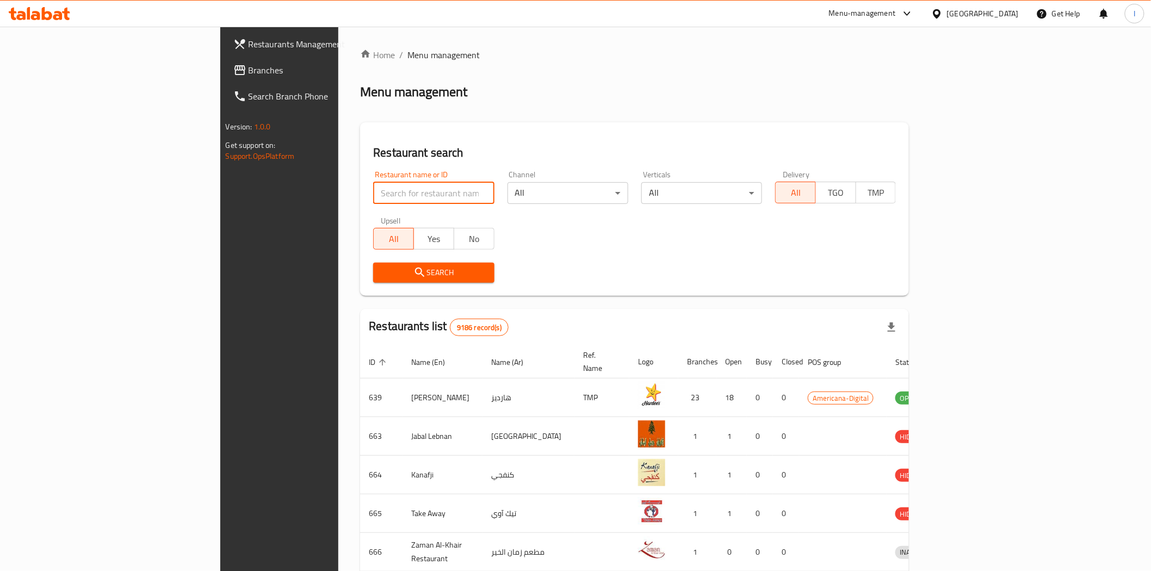
click at [373, 192] on input "search" at bounding box center [433, 193] width 121 height 22
paste input "CUP N GO COFFEE"
type input "CUP N GO COFFEE"
click at [413, 272] on span "Search" at bounding box center [433, 273] width 103 height 14
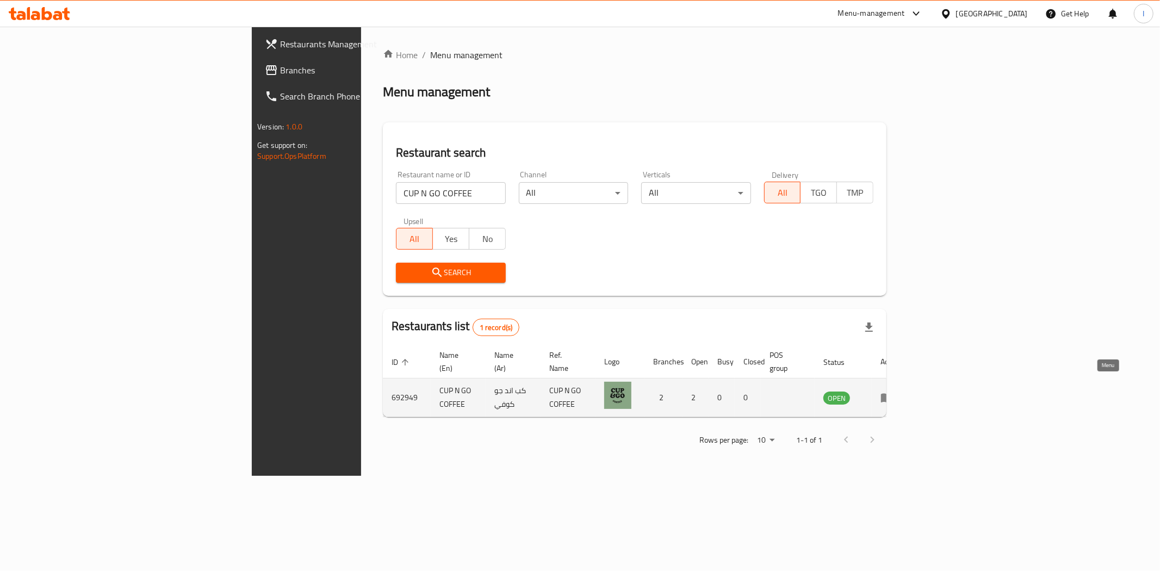
click at [909, 387] on td "enhanced table" at bounding box center [891, 397] width 38 height 39
click at [893, 394] on icon "enhanced table" at bounding box center [887, 398] width 12 height 9
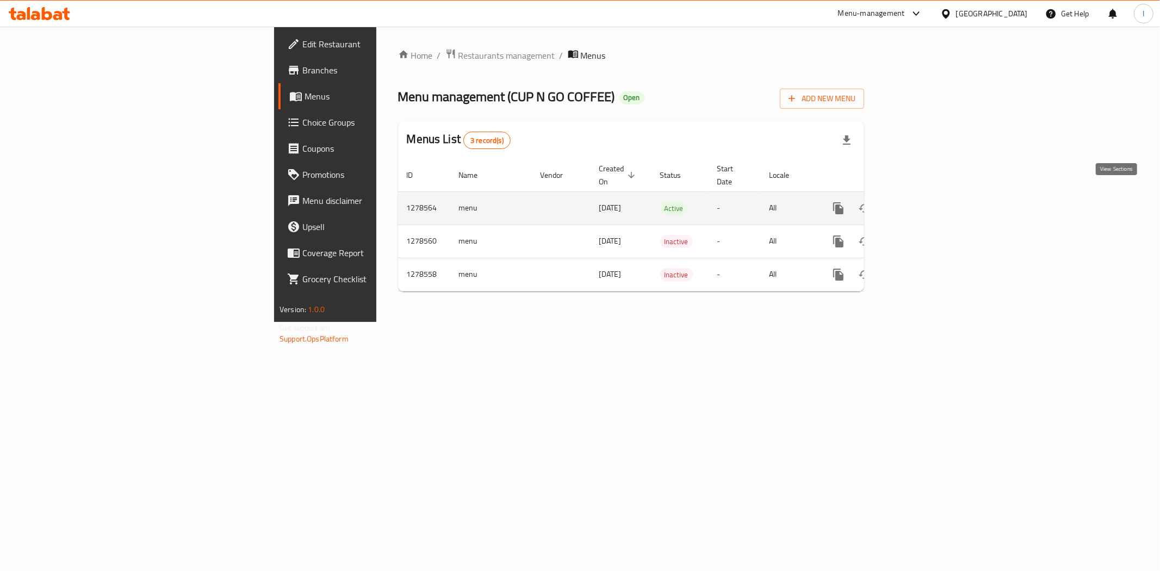
click at [923, 202] on icon "enhanced table" at bounding box center [916, 208] width 13 height 13
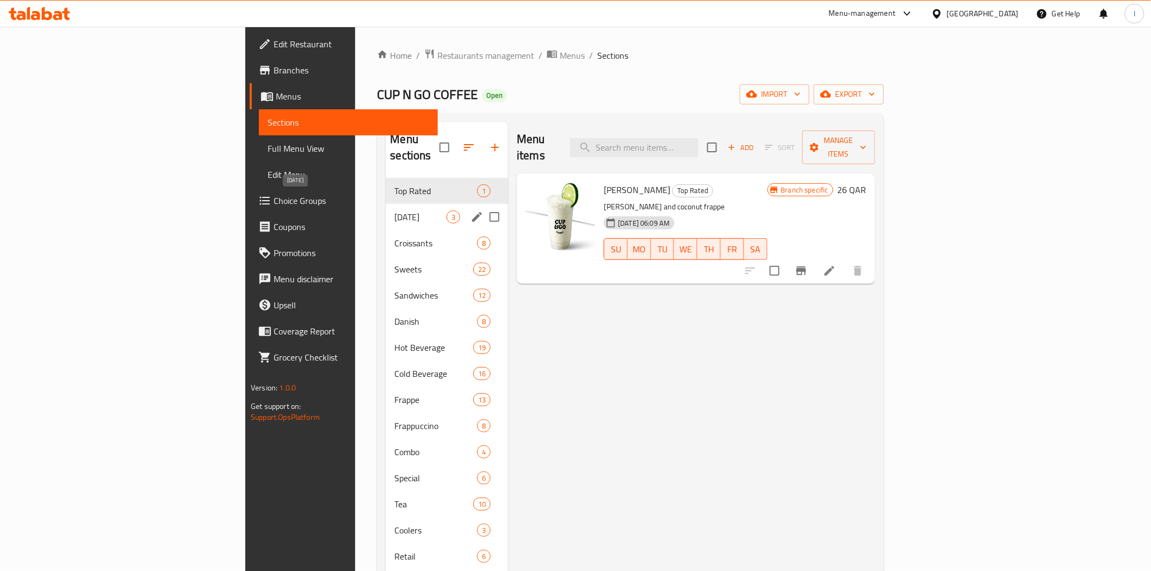
click at [394, 210] on span "[DATE]" at bounding box center [420, 216] width 52 height 13
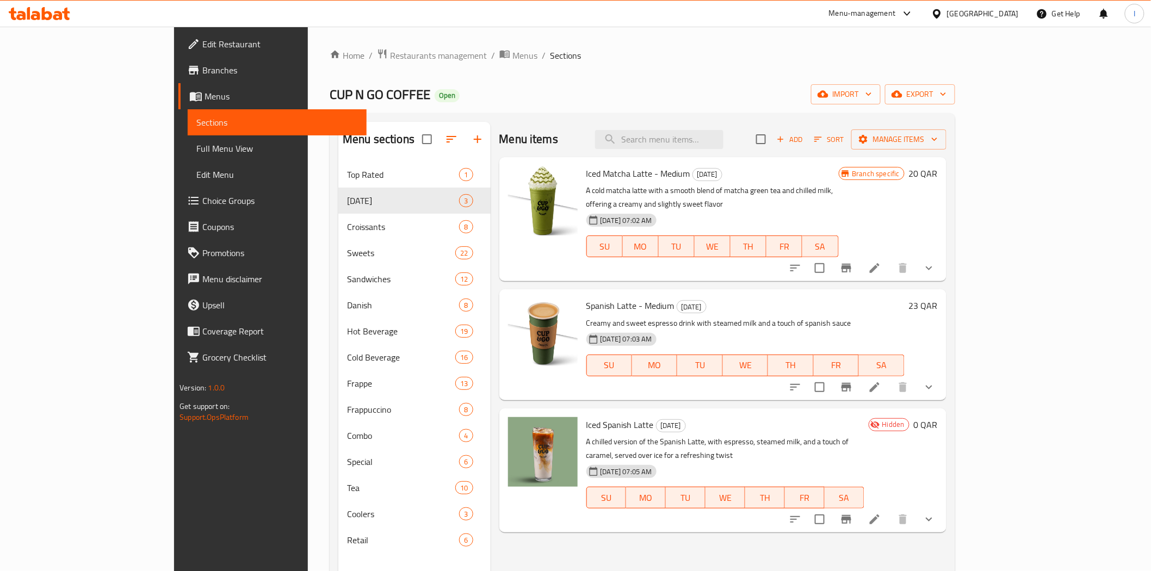
click at [330, 90] on span "CUP N GO COFFEE" at bounding box center [380, 94] width 101 height 24
copy span "CUP N GO COFFEE"
click at [390, 56] on span "Restaurants management" at bounding box center [438, 55] width 97 height 13
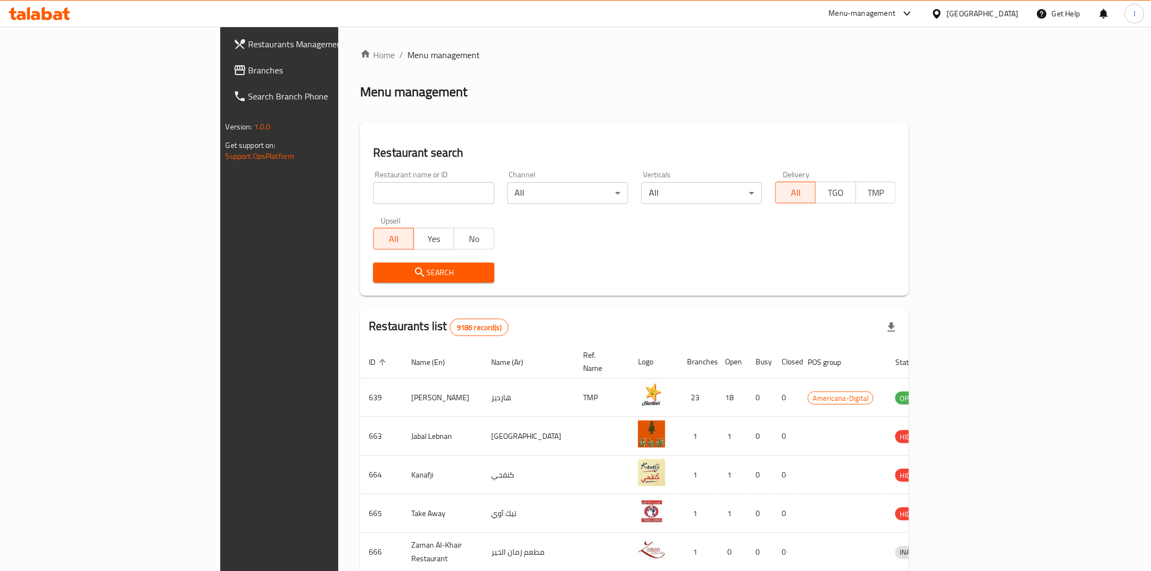
click at [373, 191] on input "search" at bounding box center [433, 193] width 121 height 22
paste input "CUP N GO COFFEE"
type input "CUP N GO COFFEE"
click at [428, 274] on span "Search" at bounding box center [433, 273] width 103 height 14
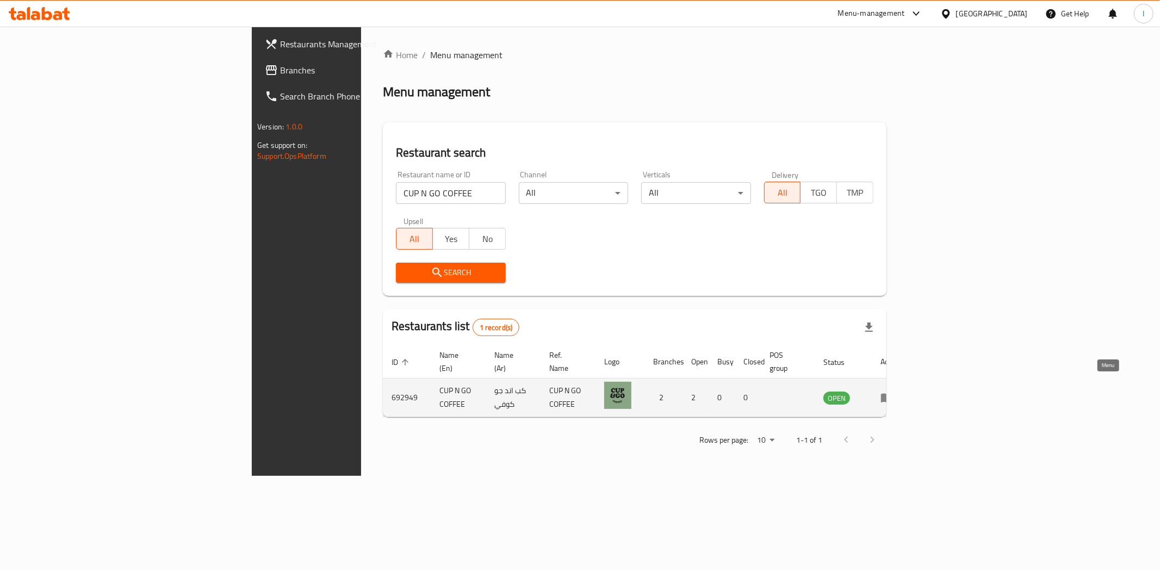
click at [893, 394] on icon "enhanced table" at bounding box center [887, 398] width 12 height 9
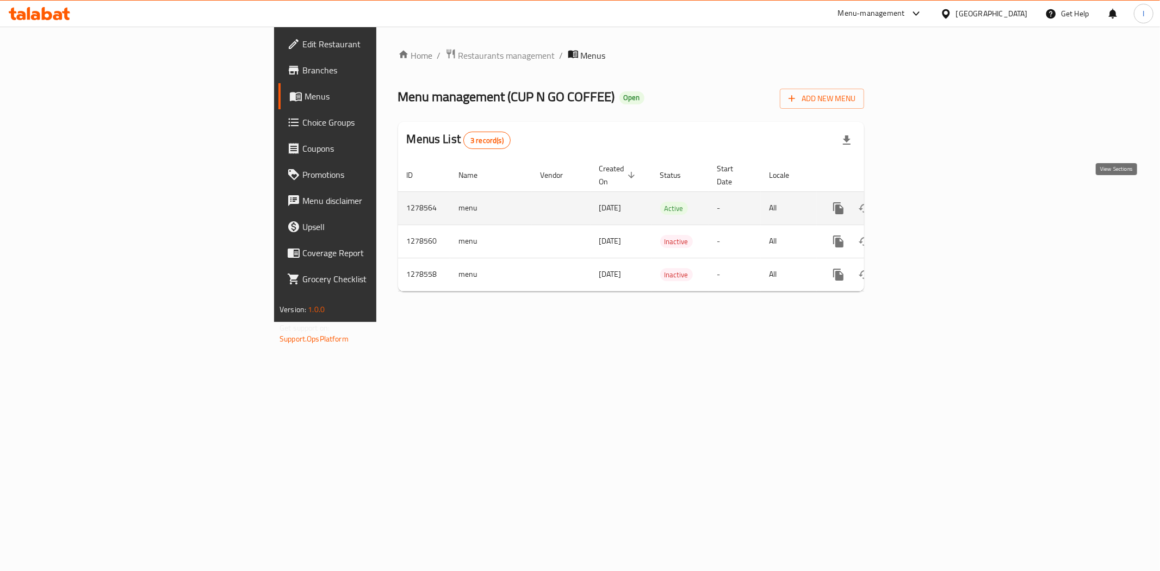
click at [930, 201] on link "enhanced table" at bounding box center [917, 208] width 26 height 26
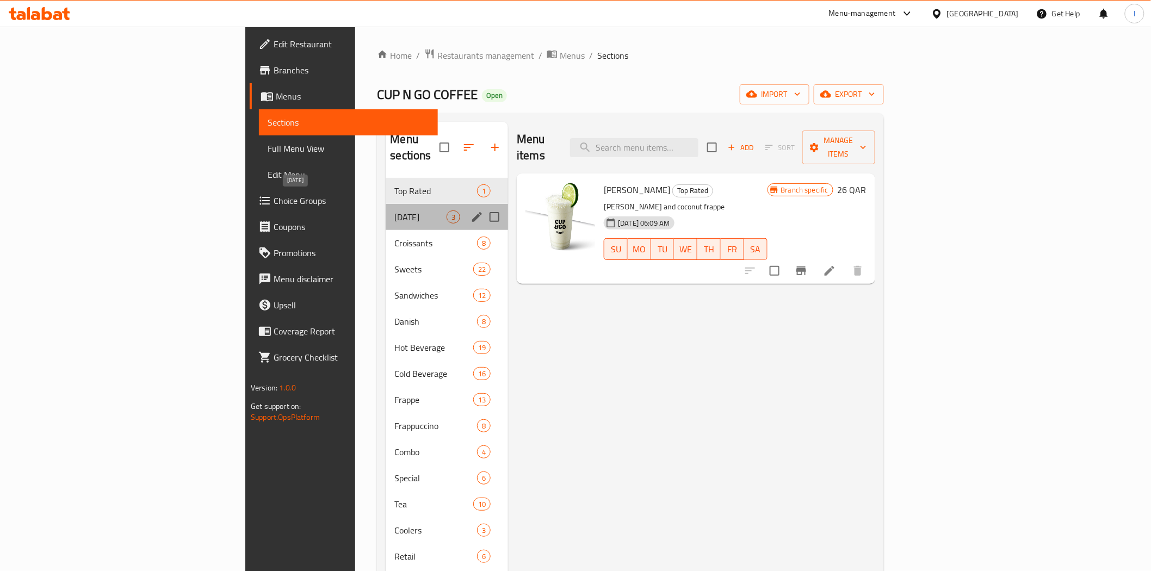
click at [394, 210] on span "[DATE]" at bounding box center [420, 216] width 52 height 13
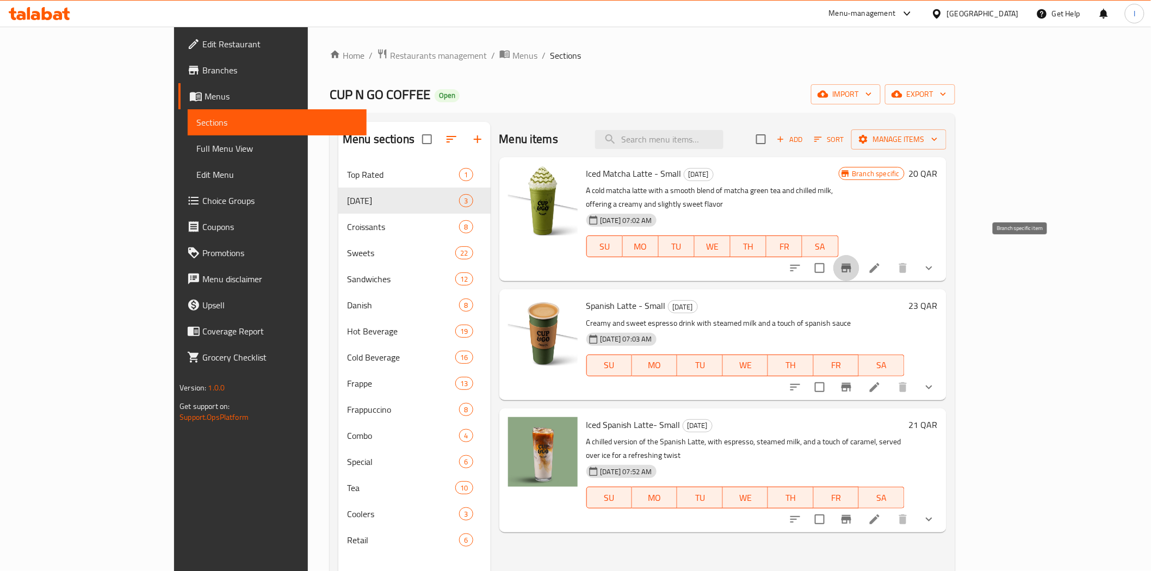
click at [853, 262] on icon "Branch-specific-item" at bounding box center [846, 268] width 13 height 13
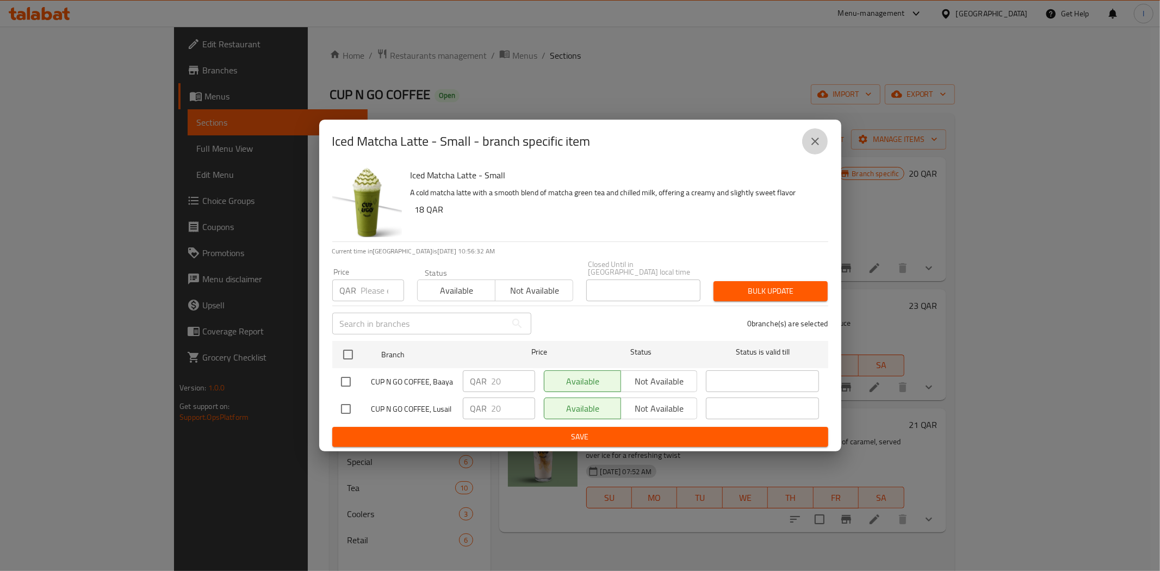
click at [811, 143] on icon "close" at bounding box center [815, 141] width 13 height 13
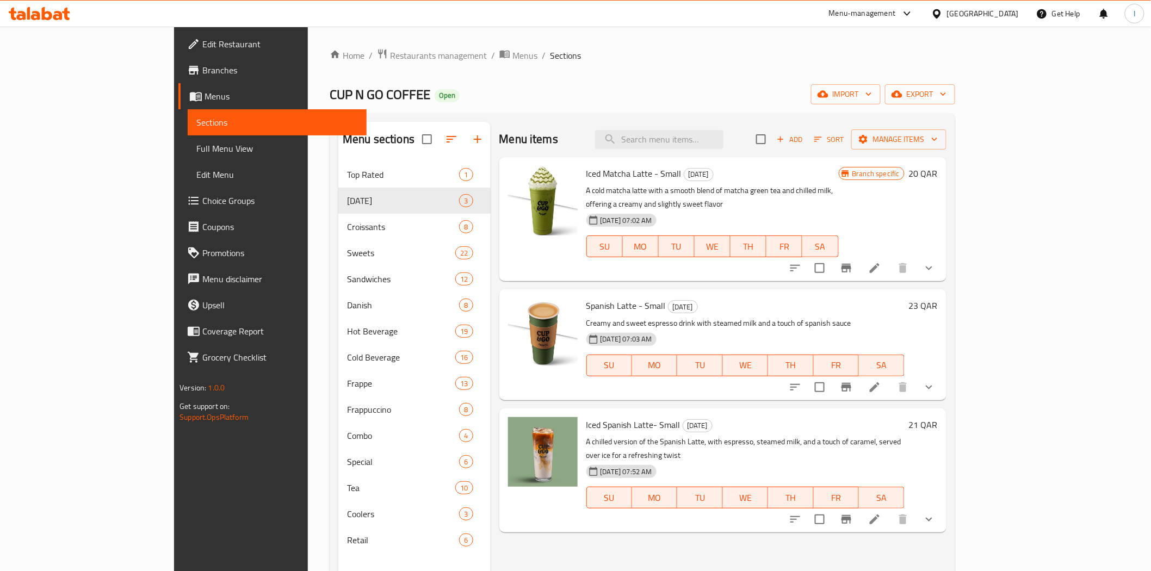
click at [881, 262] on icon at bounding box center [874, 268] width 13 height 13
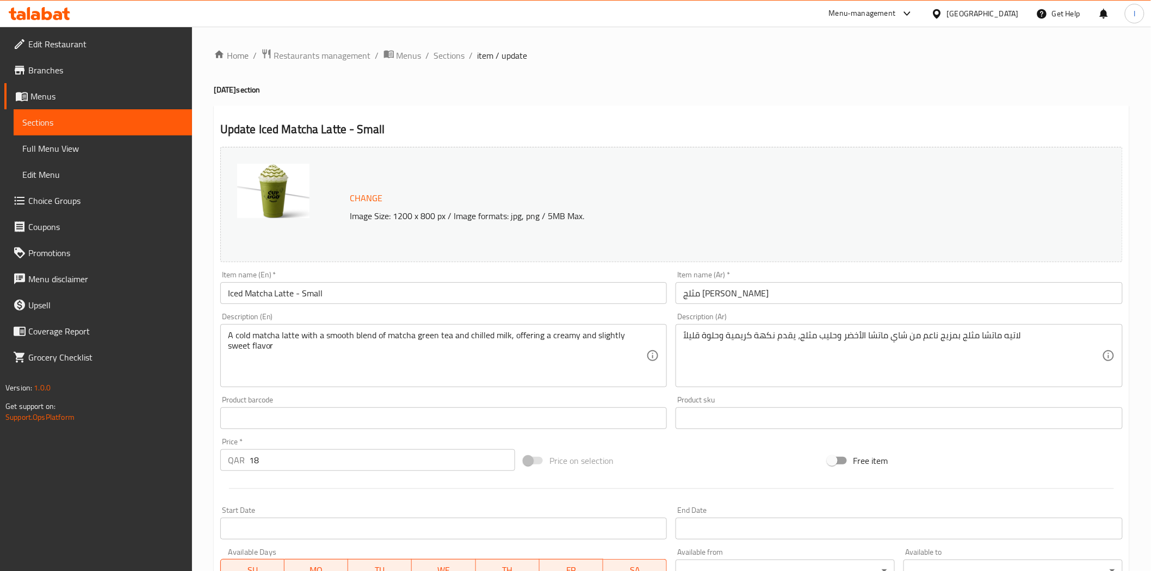
click at [374, 126] on h2 "Update Iced Matcha Latte - Small" at bounding box center [671, 129] width 902 height 16
click at [454, 55] on span "Sections" at bounding box center [449, 55] width 31 height 13
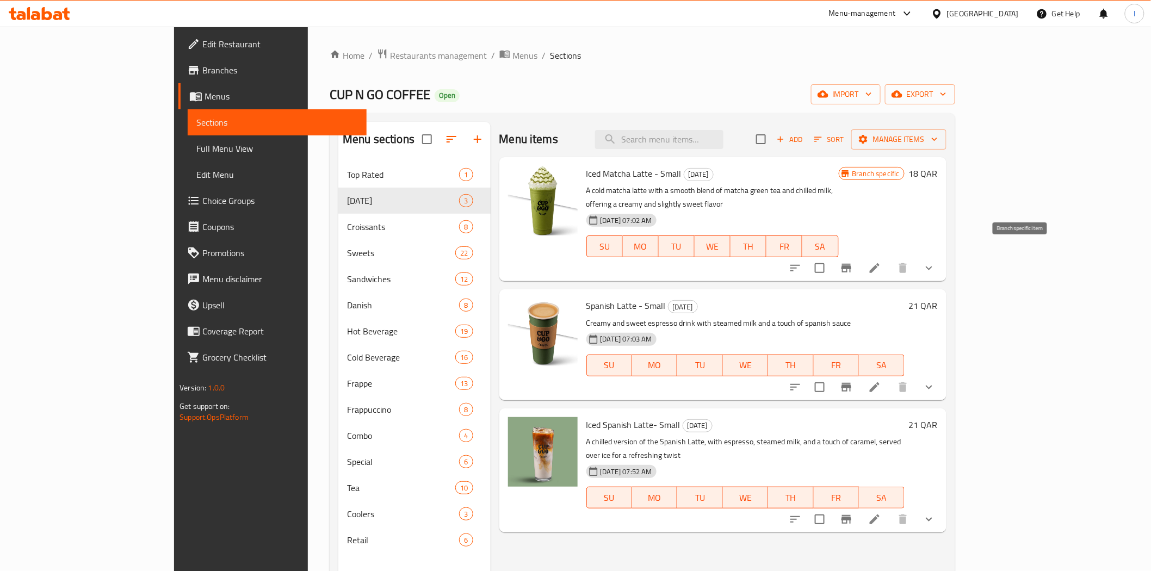
click at [859, 263] on button "Branch-specific-item" at bounding box center [846, 268] width 26 height 26
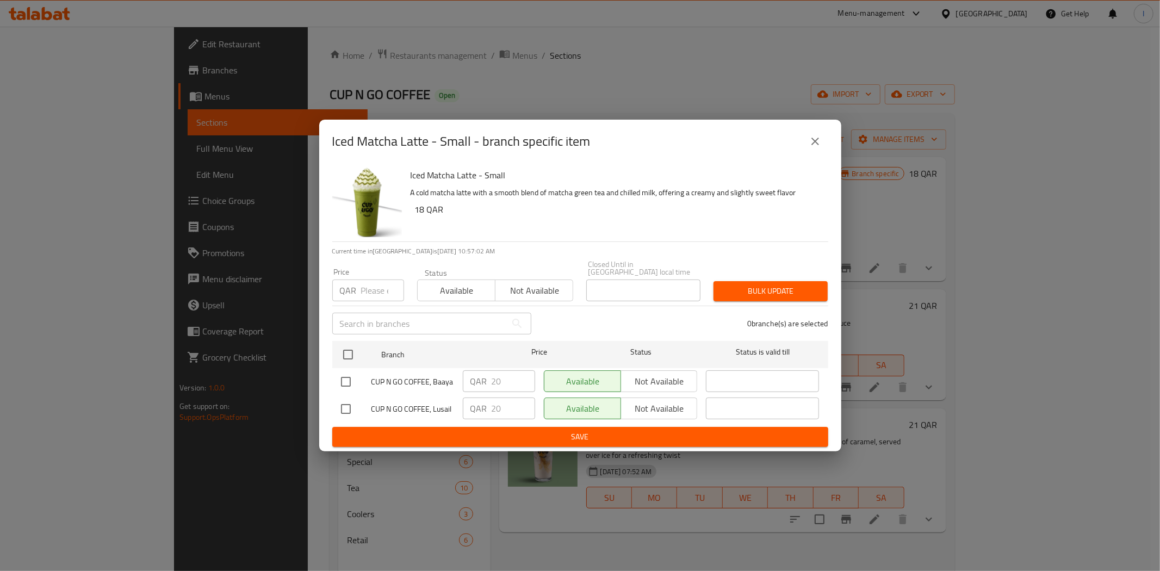
click at [374, 290] on input "number" at bounding box center [382, 290] width 43 height 22
type input "20"
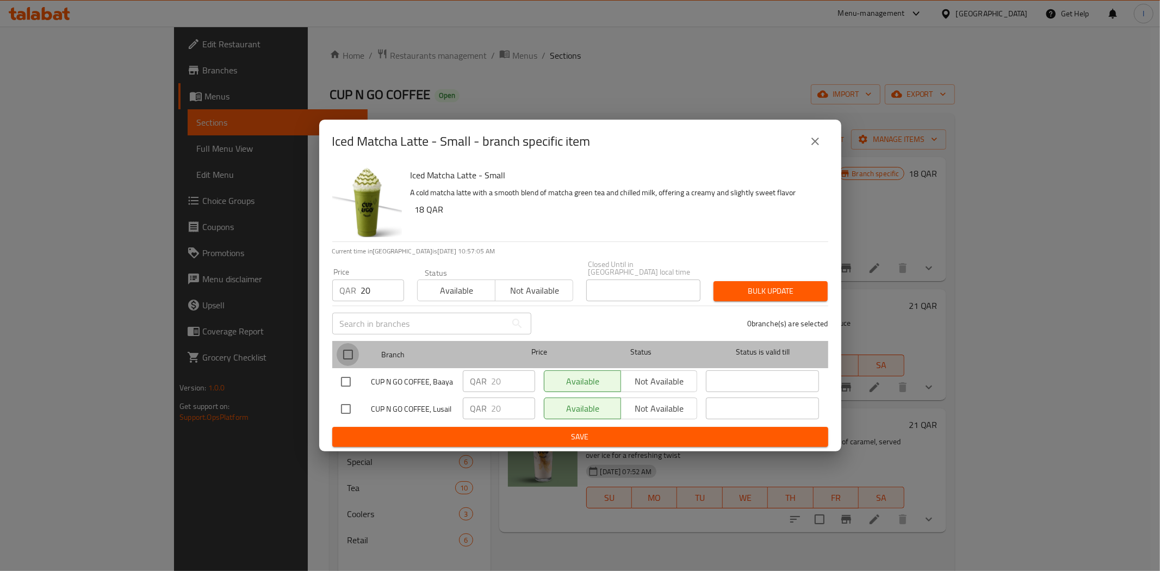
click at [349, 349] on input "checkbox" at bounding box center [348, 354] width 23 height 23
checkbox input "true"
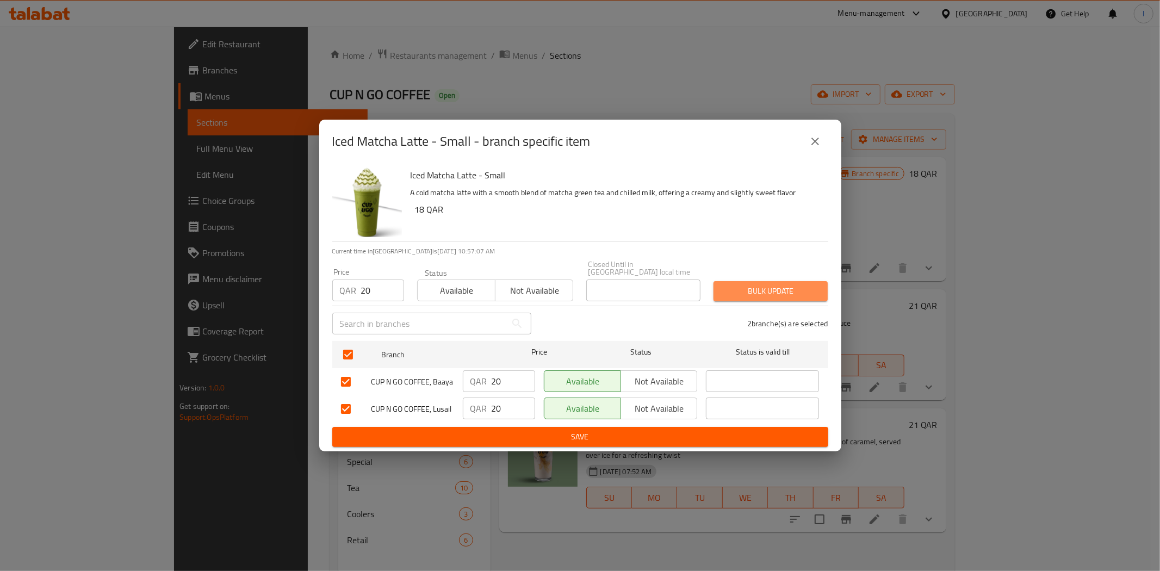
click at [788, 285] on span "Bulk update" at bounding box center [770, 291] width 97 height 14
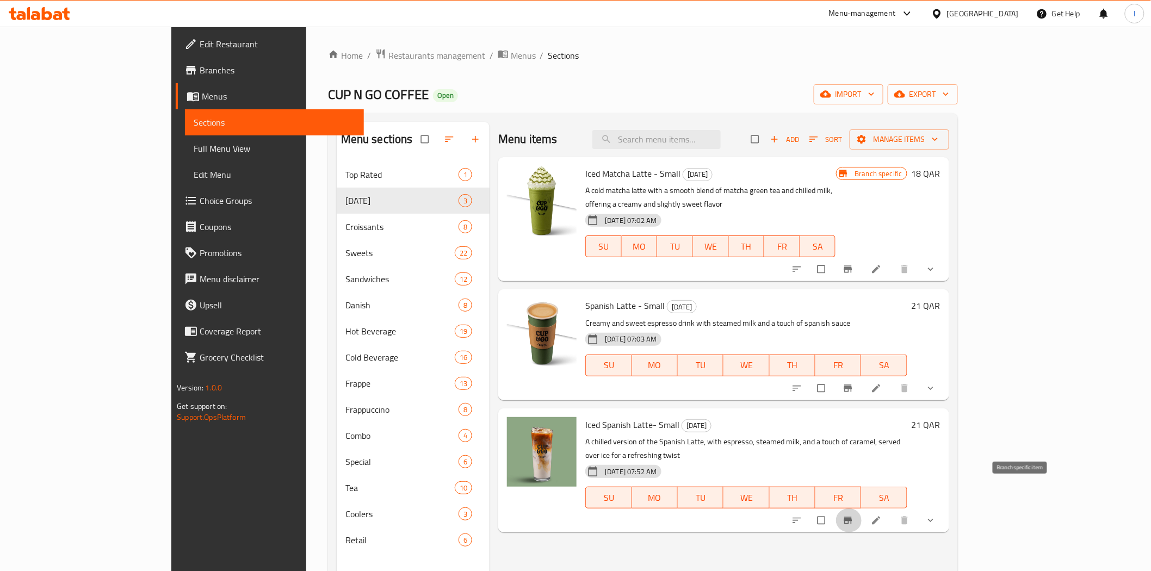
click at [862, 508] on button "Branch-specific-item" at bounding box center [849, 520] width 26 height 24
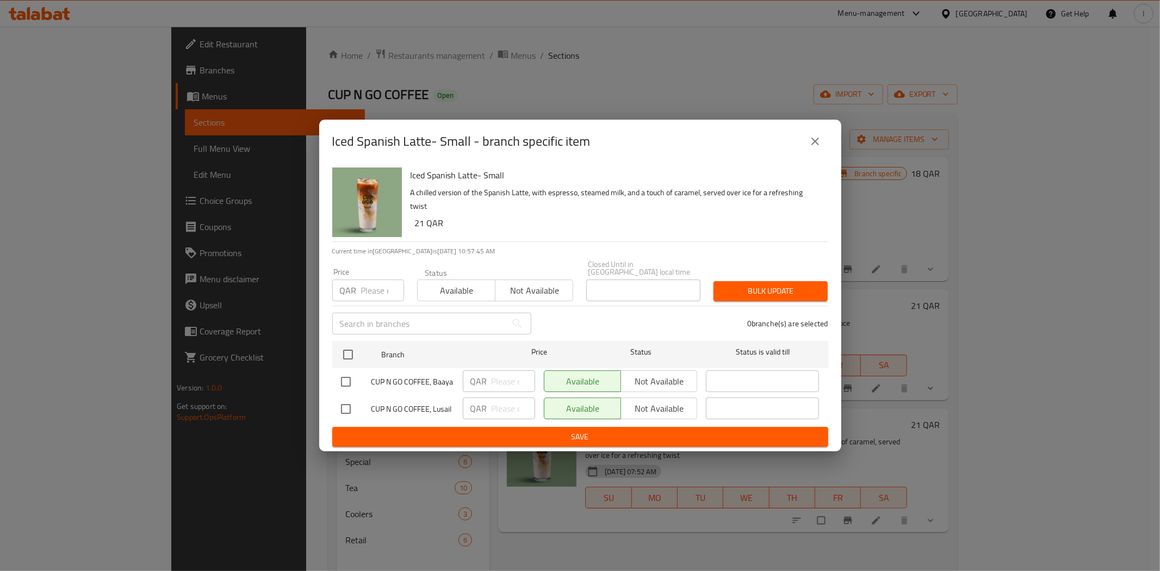
click at [818, 146] on icon "close" at bounding box center [815, 141] width 13 height 13
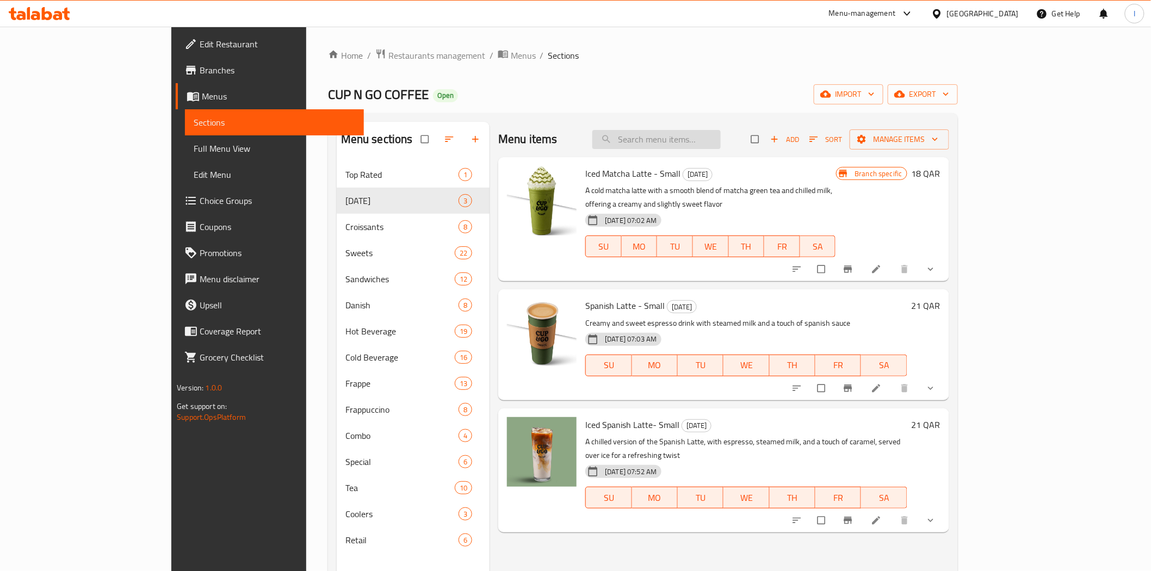
click at [720, 139] on input "search" at bounding box center [656, 139] width 128 height 19
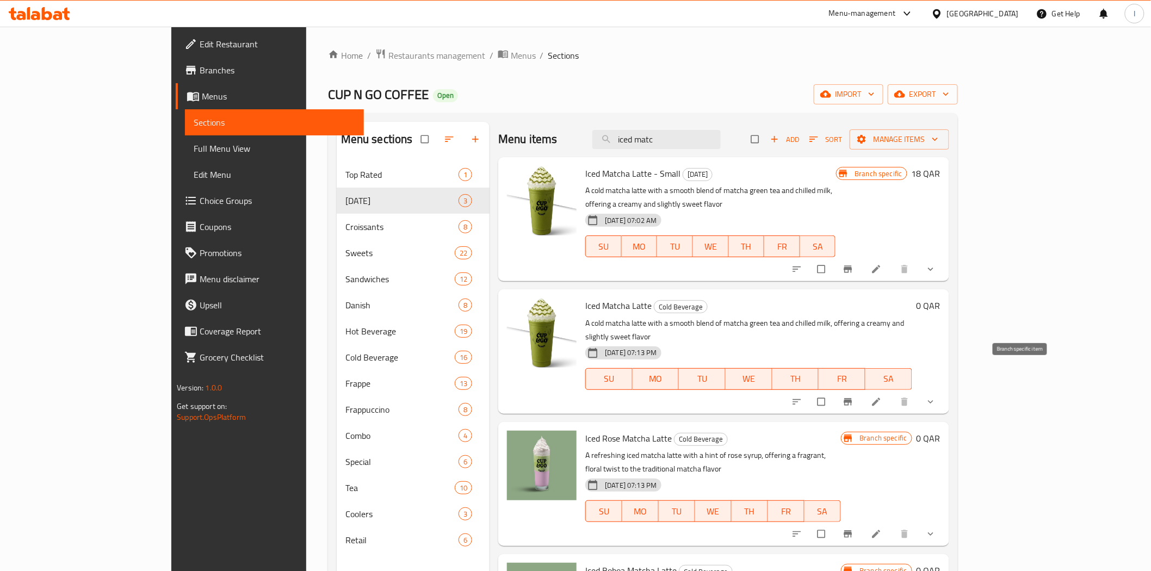
type input "iced matc"
click at [852, 398] on icon "Branch-specific-item" at bounding box center [847, 401] width 8 height 7
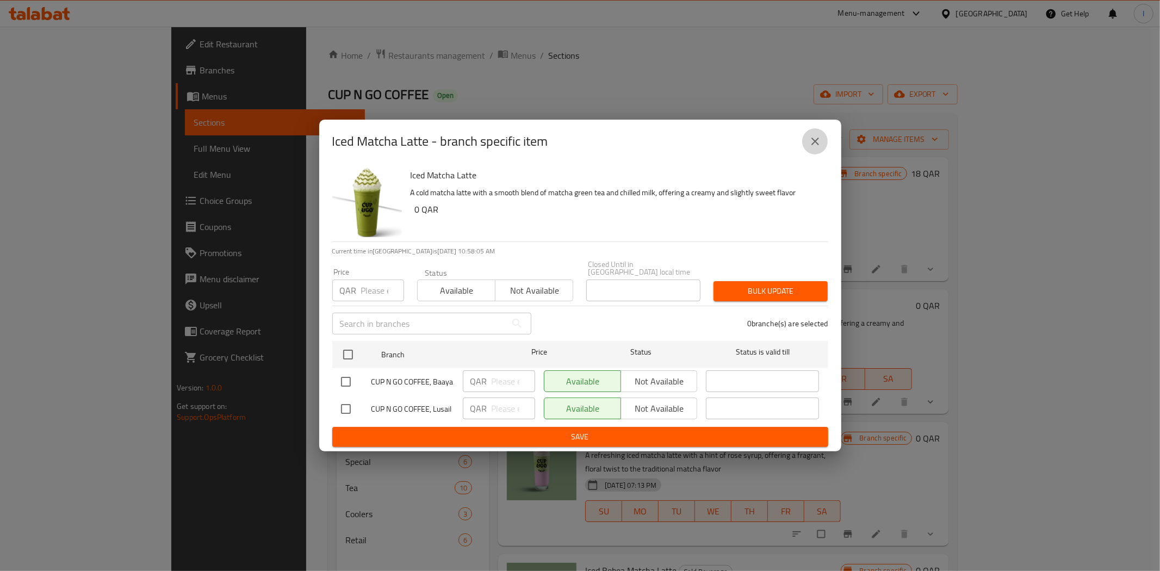
click at [812, 138] on icon "close" at bounding box center [815, 141] width 13 height 13
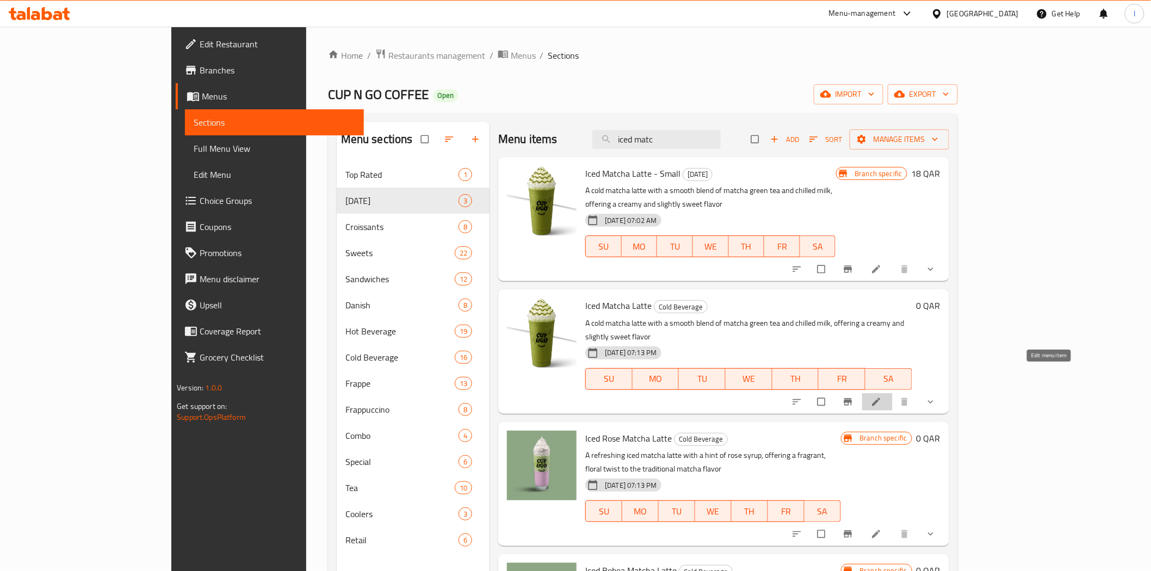
click at [880, 397] on icon at bounding box center [876, 401] width 8 height 8
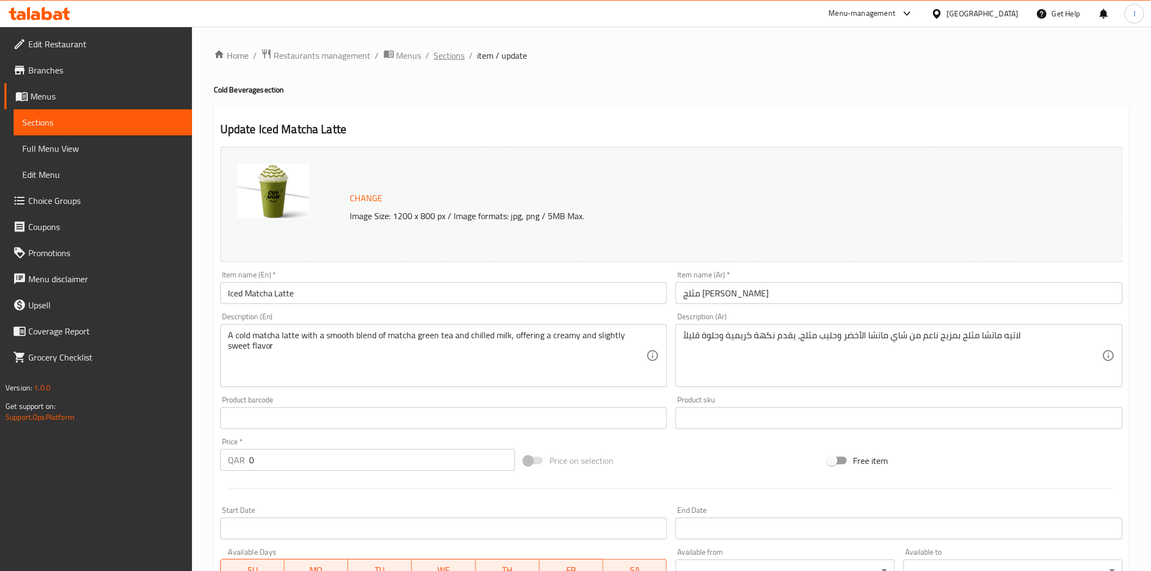
click at [446, 52] on span "Sections" at bounding box center [449, 55] width 31 height 13
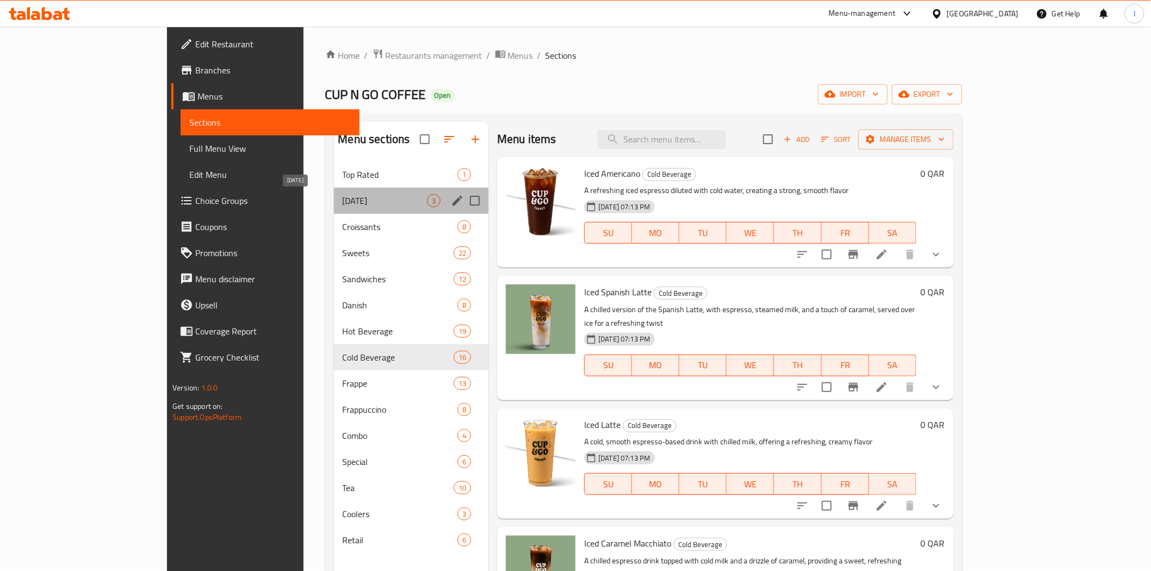
click at [343, 201] on span "[DATE]" at bounding box center [385, 200] width 85 height 13
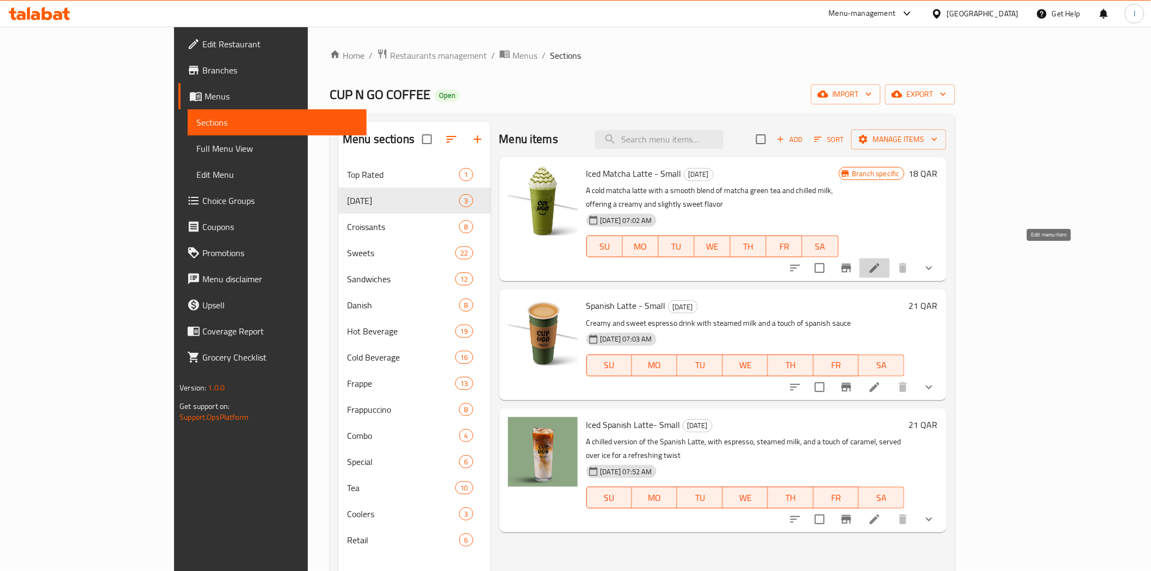
click at [881, 262] on icon at bounding box center [874, 268] width 13 height 13
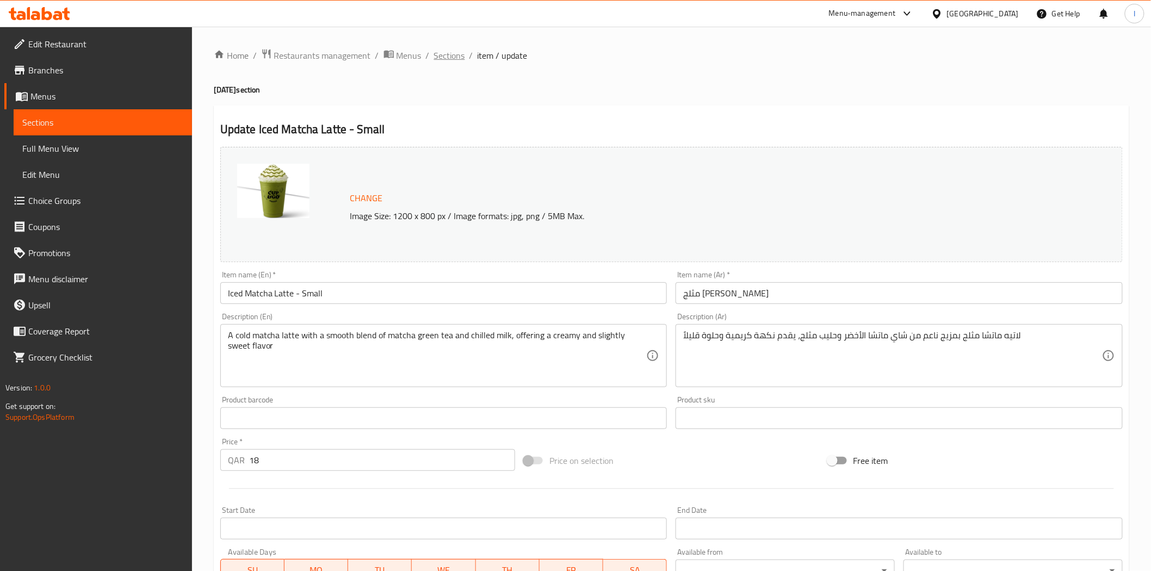
click at [438, 56] on span "Sections" at bounding box center [449, 55] width 31 height 13
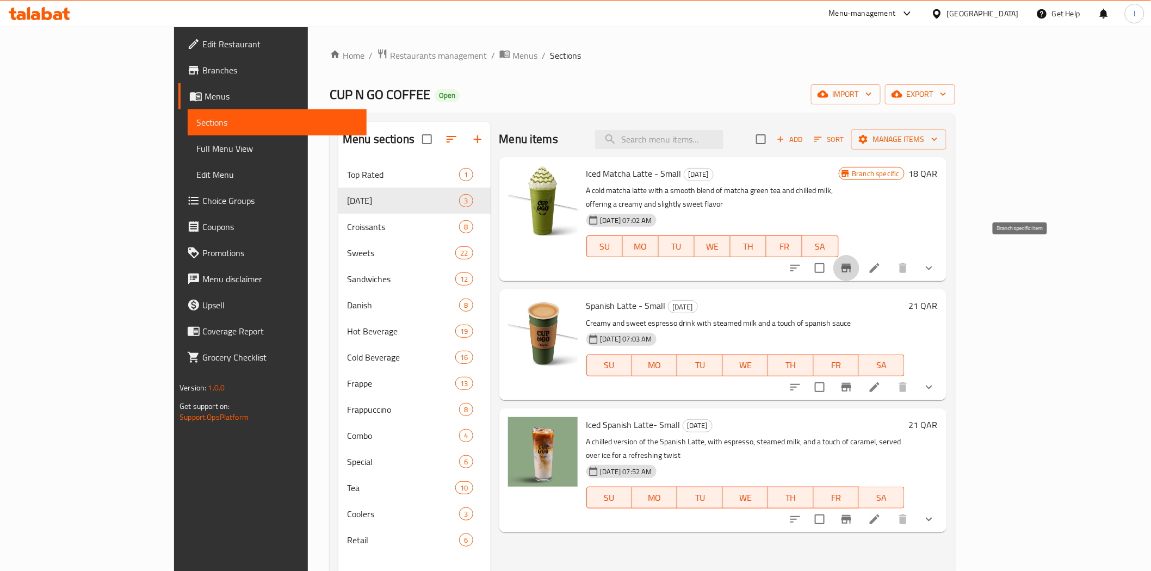
click at [851, 264] on icon "Branch-specific-item" at bounding box center [846, 268] width 10 height 9
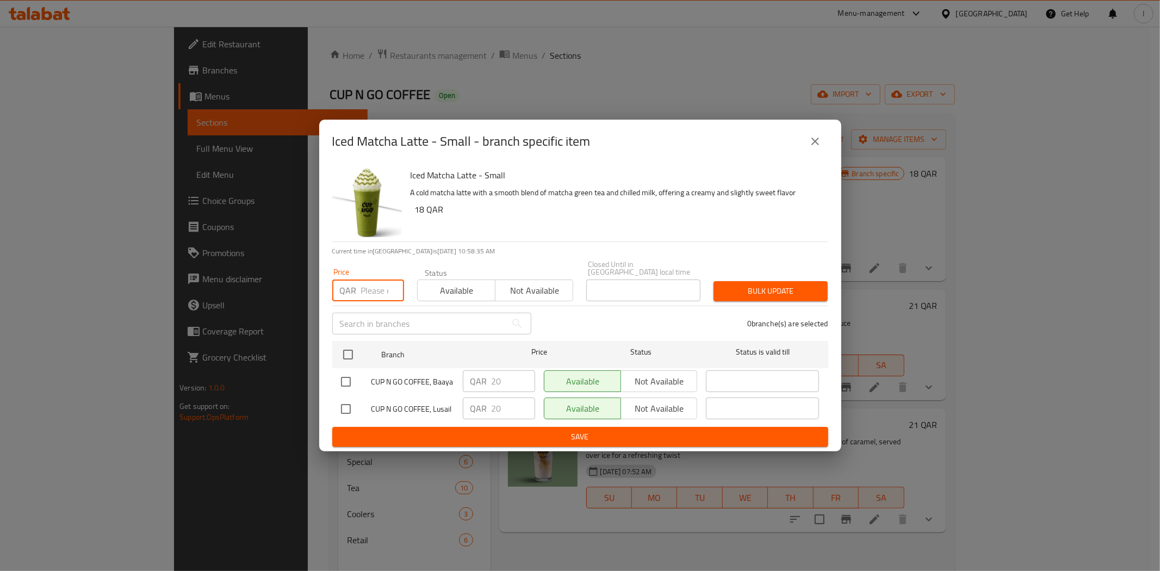
click at [373, 289] on input "number" at bounding box center [382, 290] width 43 height 22
type input "18"
click at [343, 348] on input "checkbox" at bounding box center [348, 354] width 23 height 23
checkbox input "true"
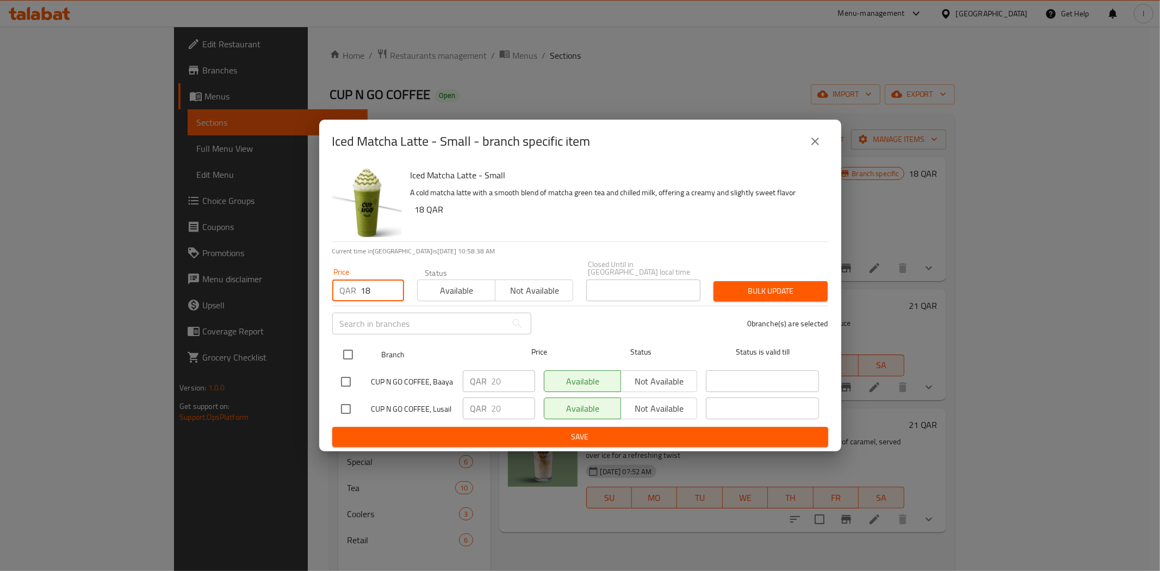
checkbox input "true"
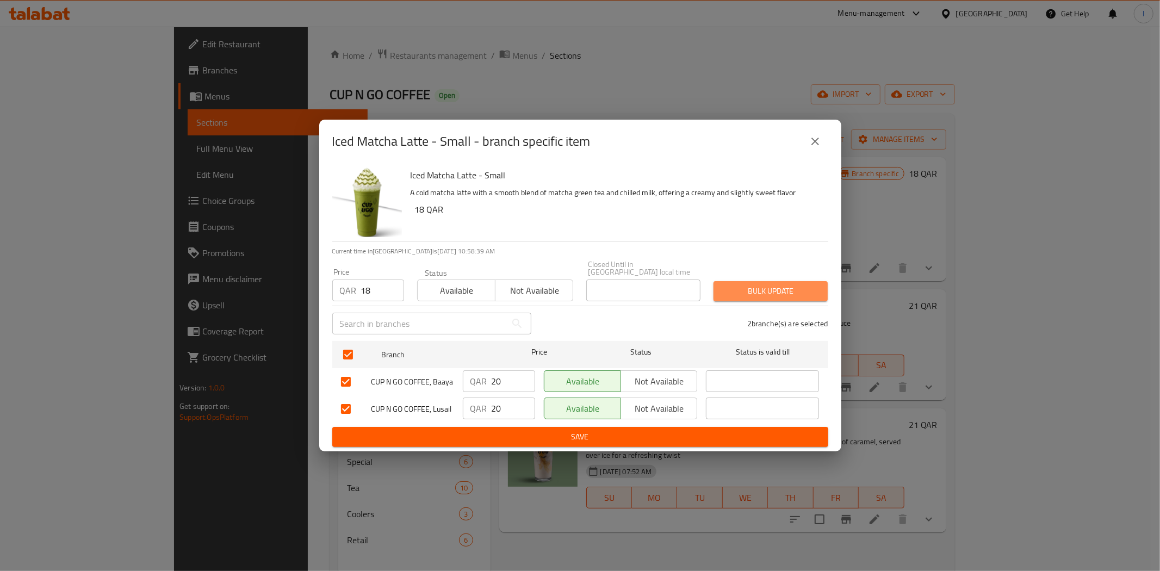
click at [741, 284] on span "Bulk update" at bounding box center [770, 291] width 97 height 14
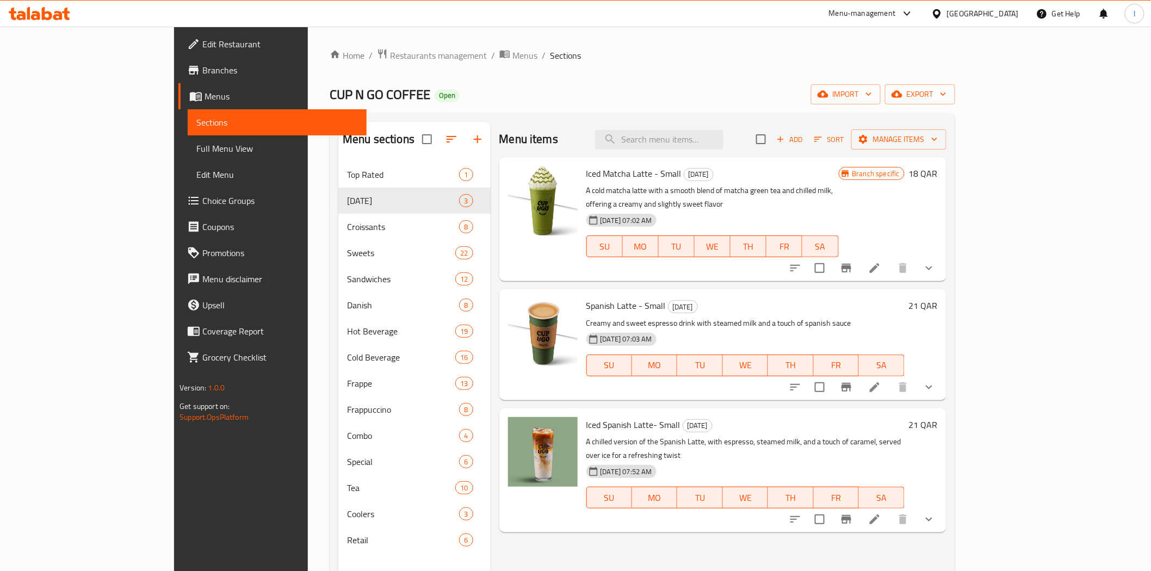
click at [330, 85] on span "CUP N GO COFFEE" at bounding box center [380, 94] width 101 height 24
copy span "CUP N GO COFFEE"
